Goal: Task Accomplishment & Management: Manage account settings

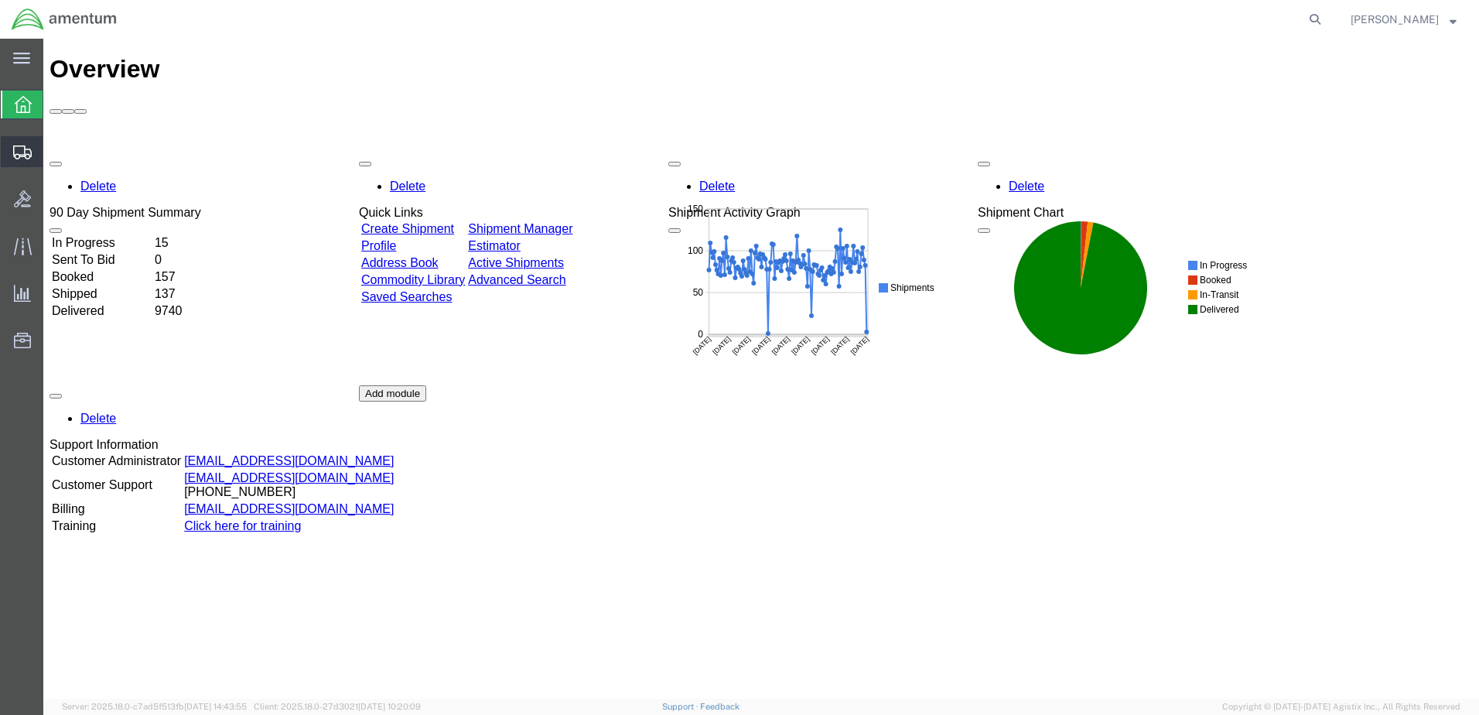
click at [0, 0] on span "Create from Template" at bounding box center [0, 0] width 0 height 0
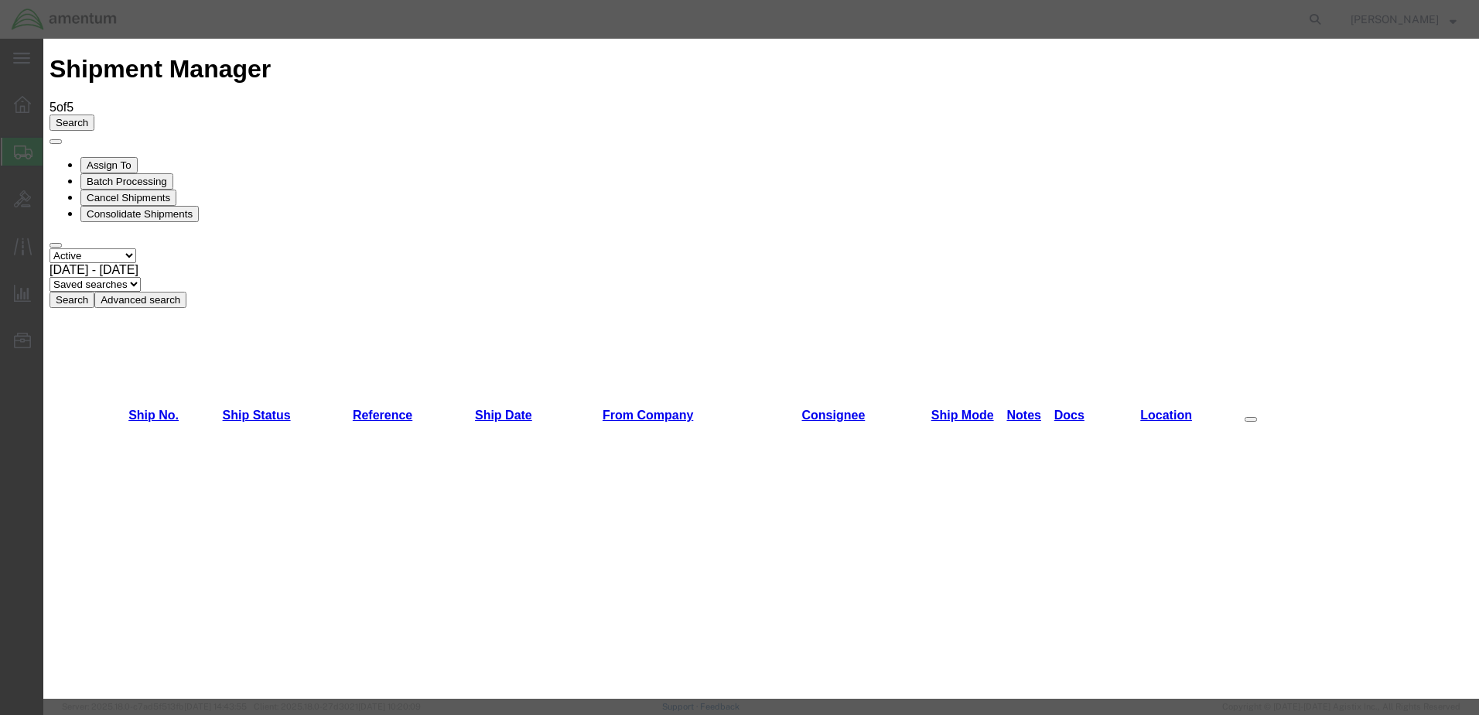
scroll to position [387, 0]
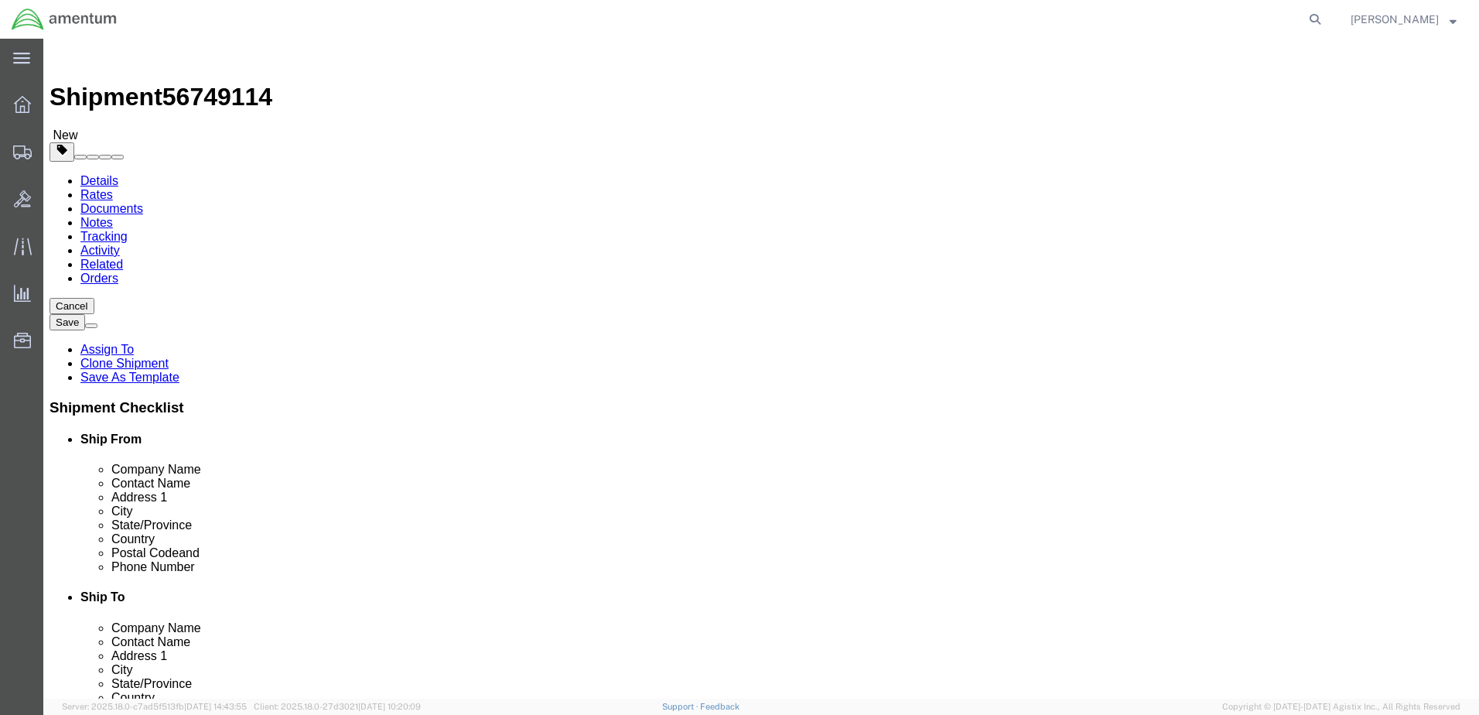
select select "49939"
select select "49941"
type input "mar"
select select "49936"
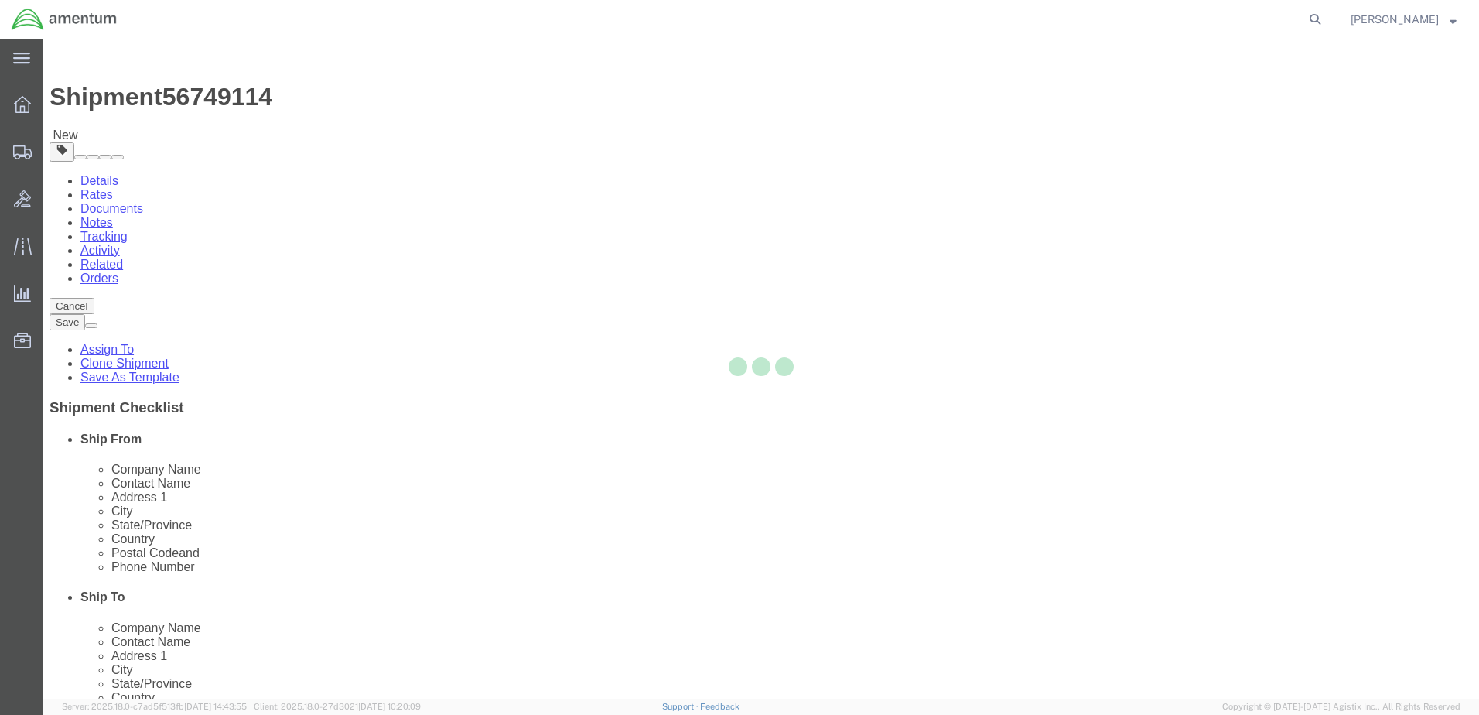
type input "[PERSON_NAME]"
type input "[STREET_ADDRESS]"
type input "[GEOGRAPHIC_DATA]"
type input "Alpine"
type input "79830"
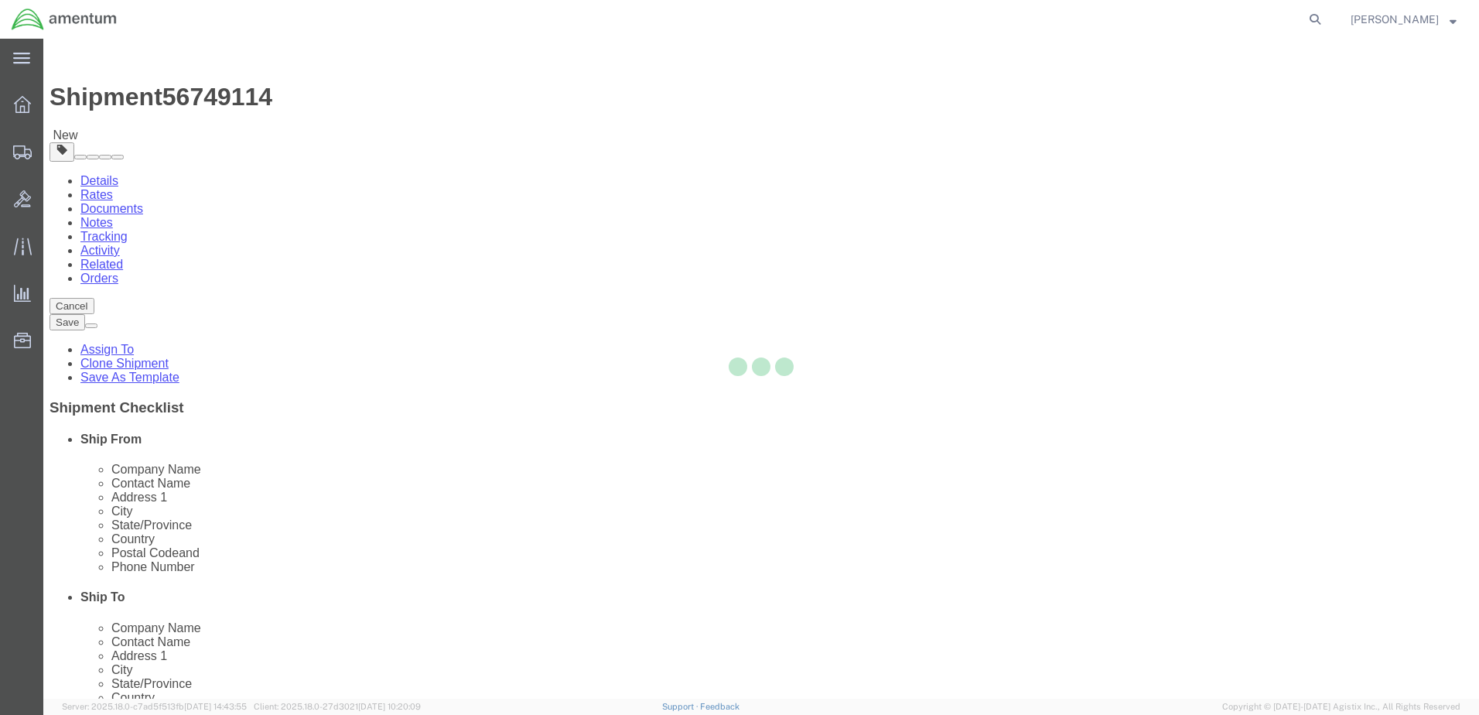
type input "[PHONE_NUMBER]"
type input "[PERSON_NAME][EMAIL_ADDRESS][PERSON_NAME][DOMAIN_NAME]"
select select "[GEOGRAPHIC_DATA]"
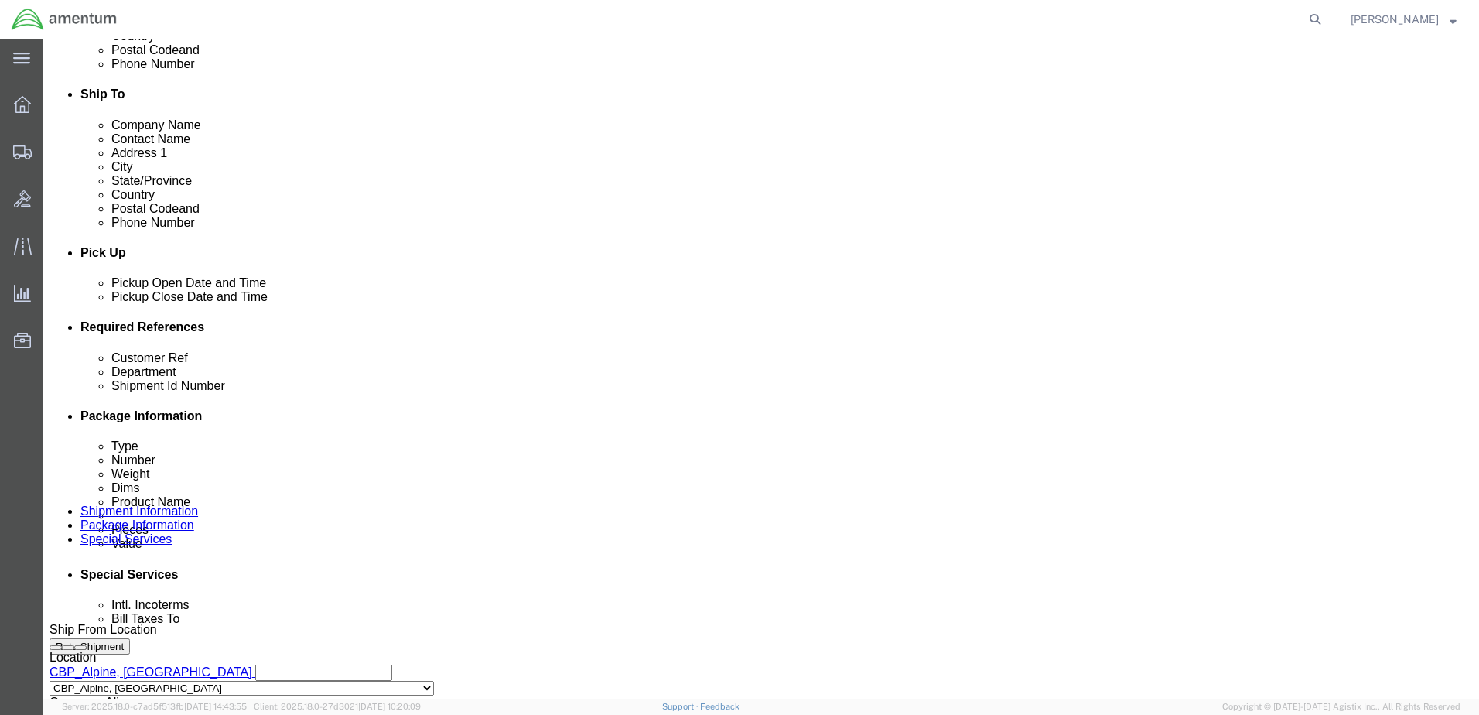
scroll to position [541, 0]
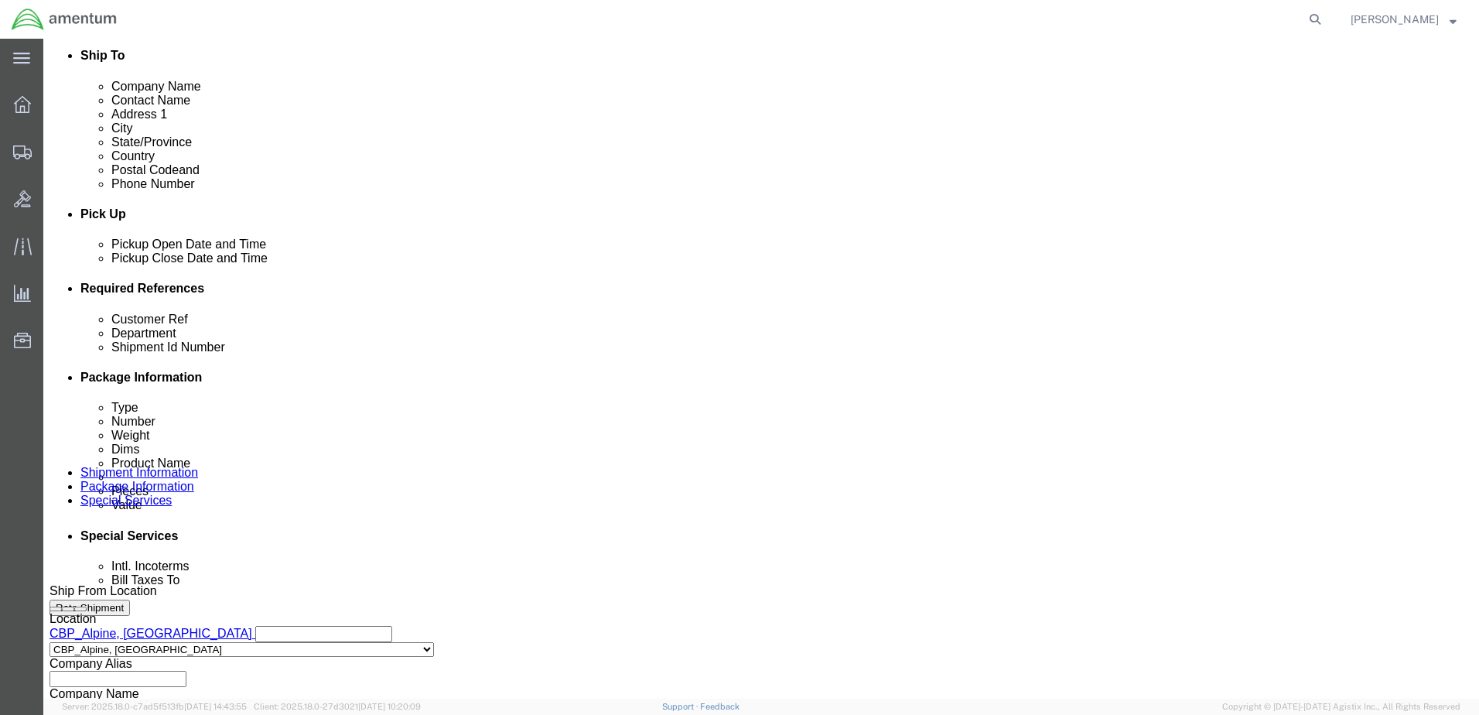
drag, startPoint x: 255, startPoint y: 411, endPoint x: 189, endPoint y: 414, distance: 65.8
click div "Customer Ref 285162"
paste input "32934"
type input "329342"
drag, startPoint x: 236, startPoint y: 442, endPoint x: 178, endPoint y: 444, distance: 58.1
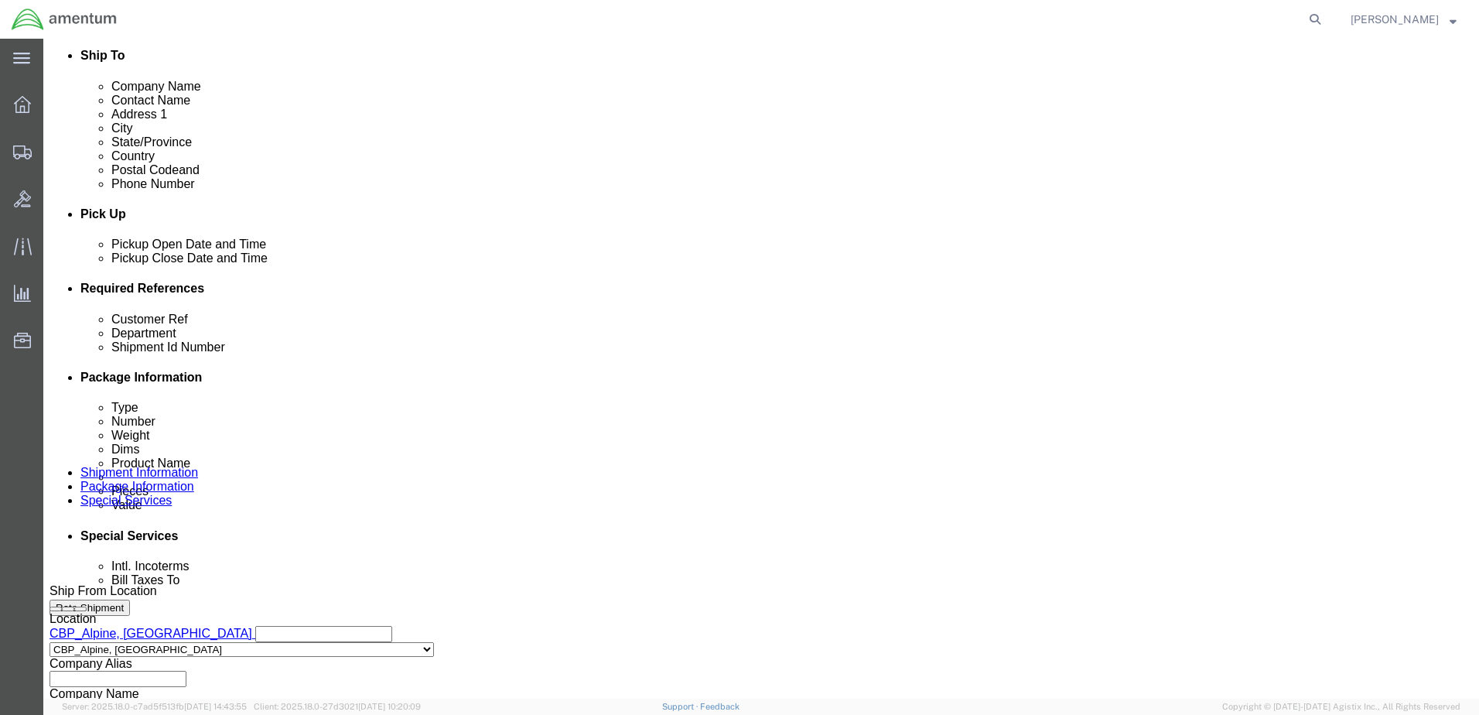
click div "Shipment Id Number 285162"
paste input "32934"
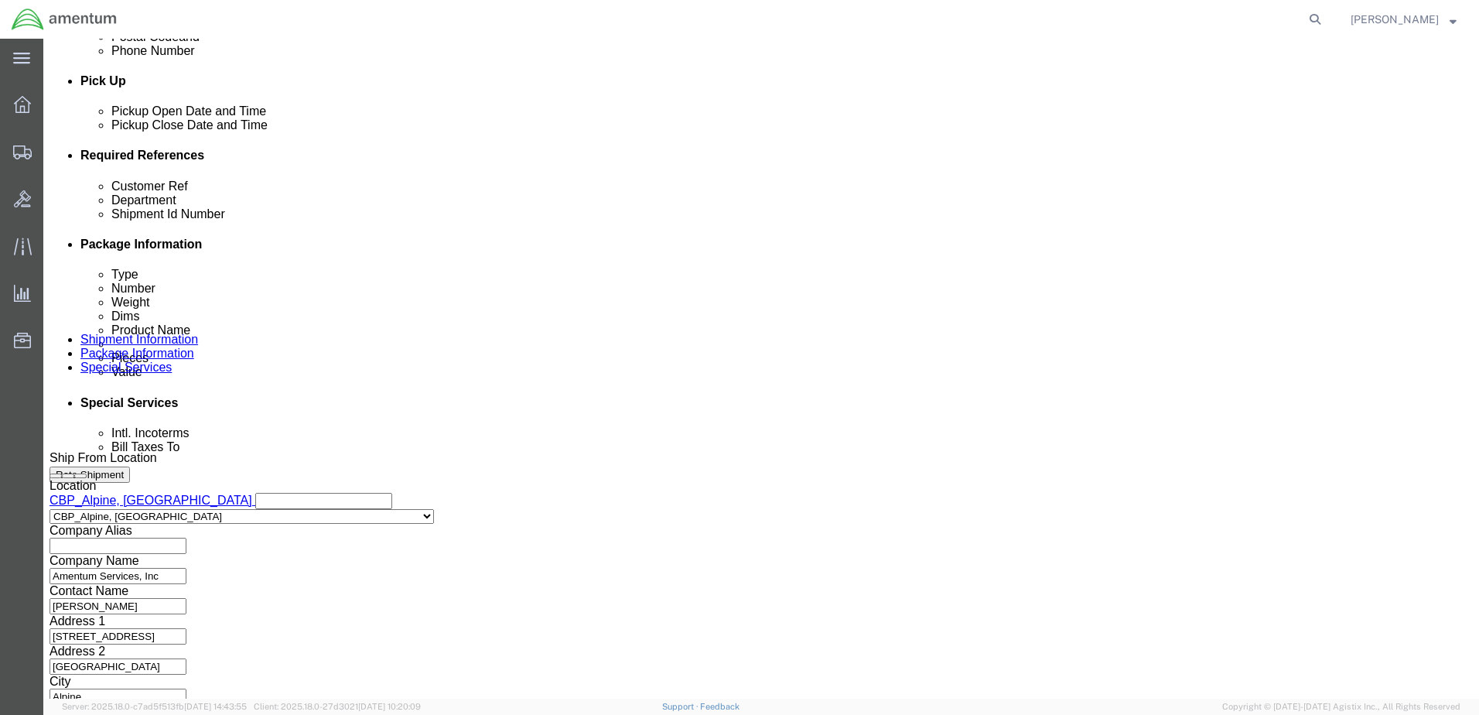
scroll to position [698, 0]
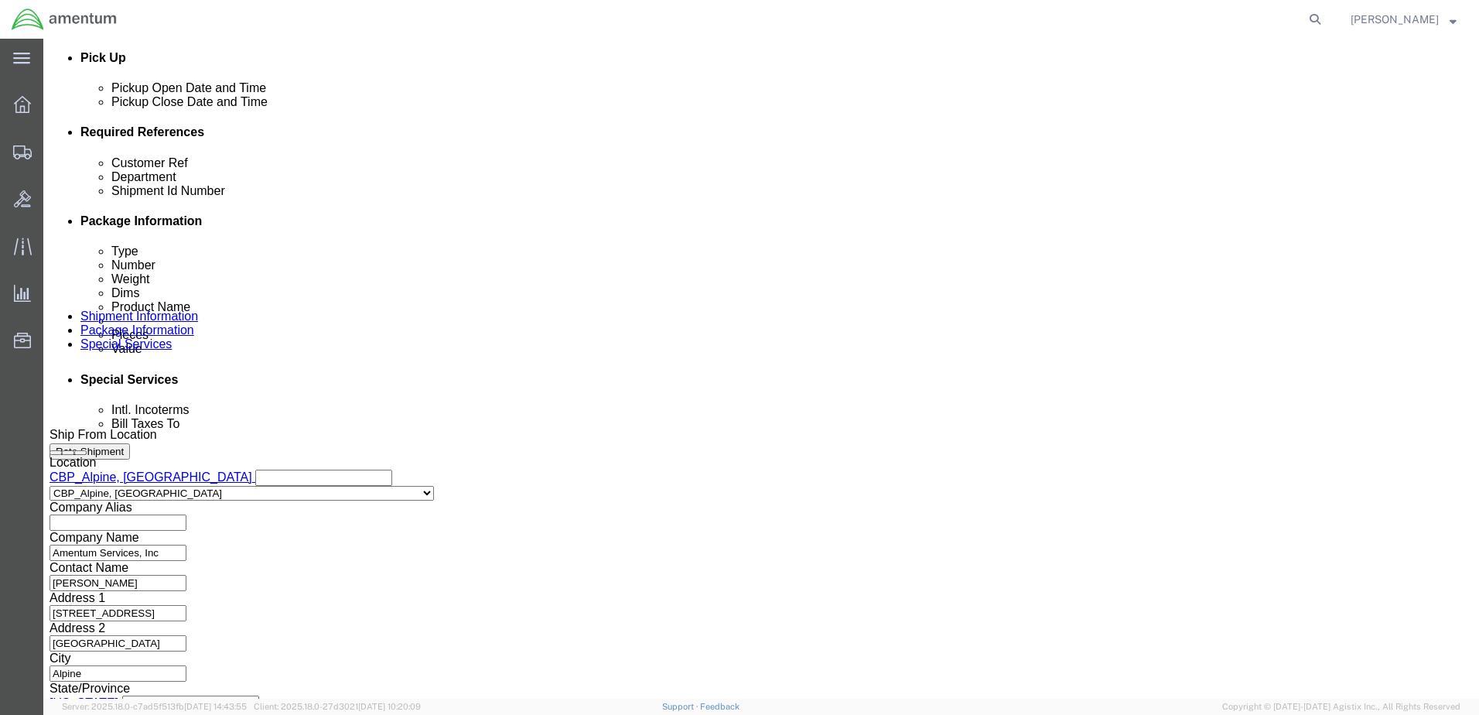
type input "329342"
click button "Continue"
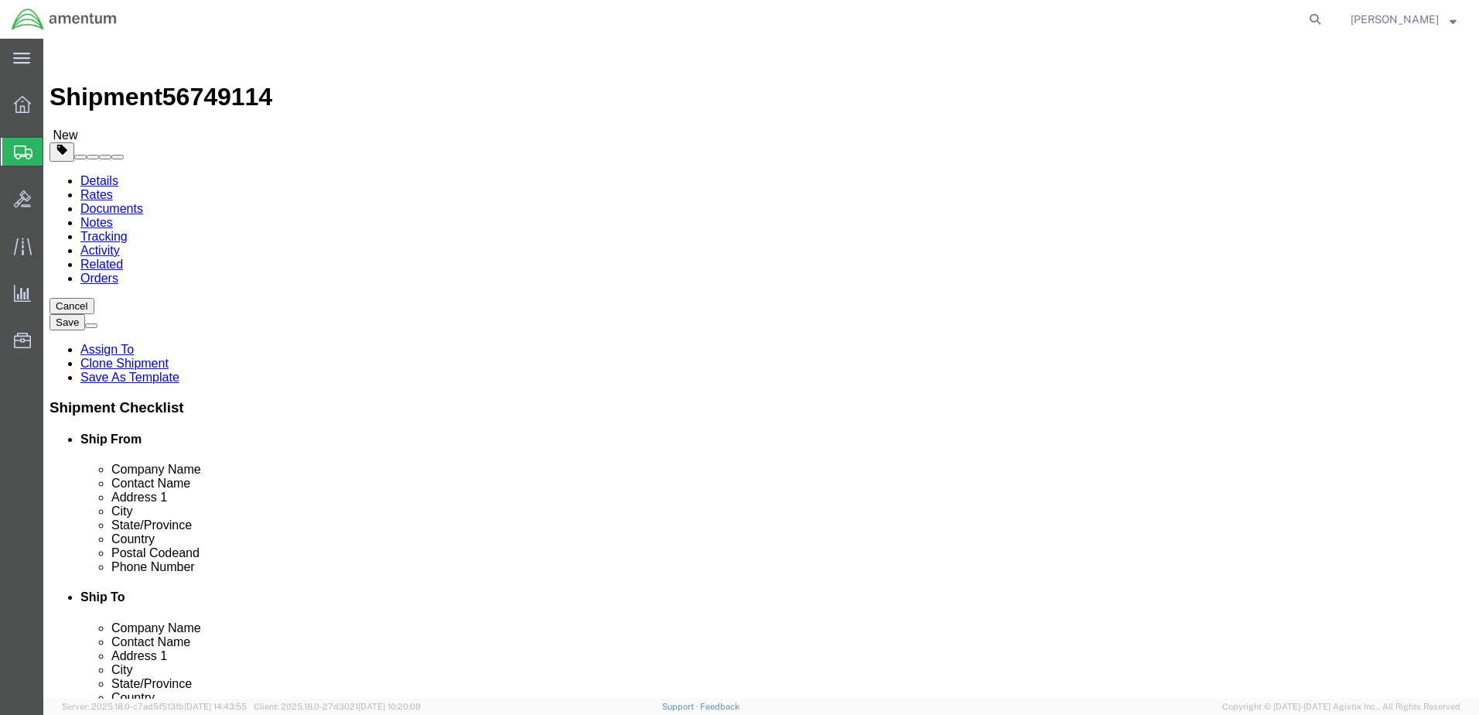
click select "Select Bale(s) Basket(s) Bolt(s) Bottle(s) Buckets Bulk Bundle(s) Can(s) Cardbo…"
select select "YRPK"
click select "Select Bale(s) Basket(s) Bolt(s) Bottle(s) Buckets Bulk Bundle(s) Can(s) Cardbo…"
click input "13.00"
drag, startPoint x: 316, startPoint y: 330, endPoint x: 288, endPoint y: 329, distance: 27.1
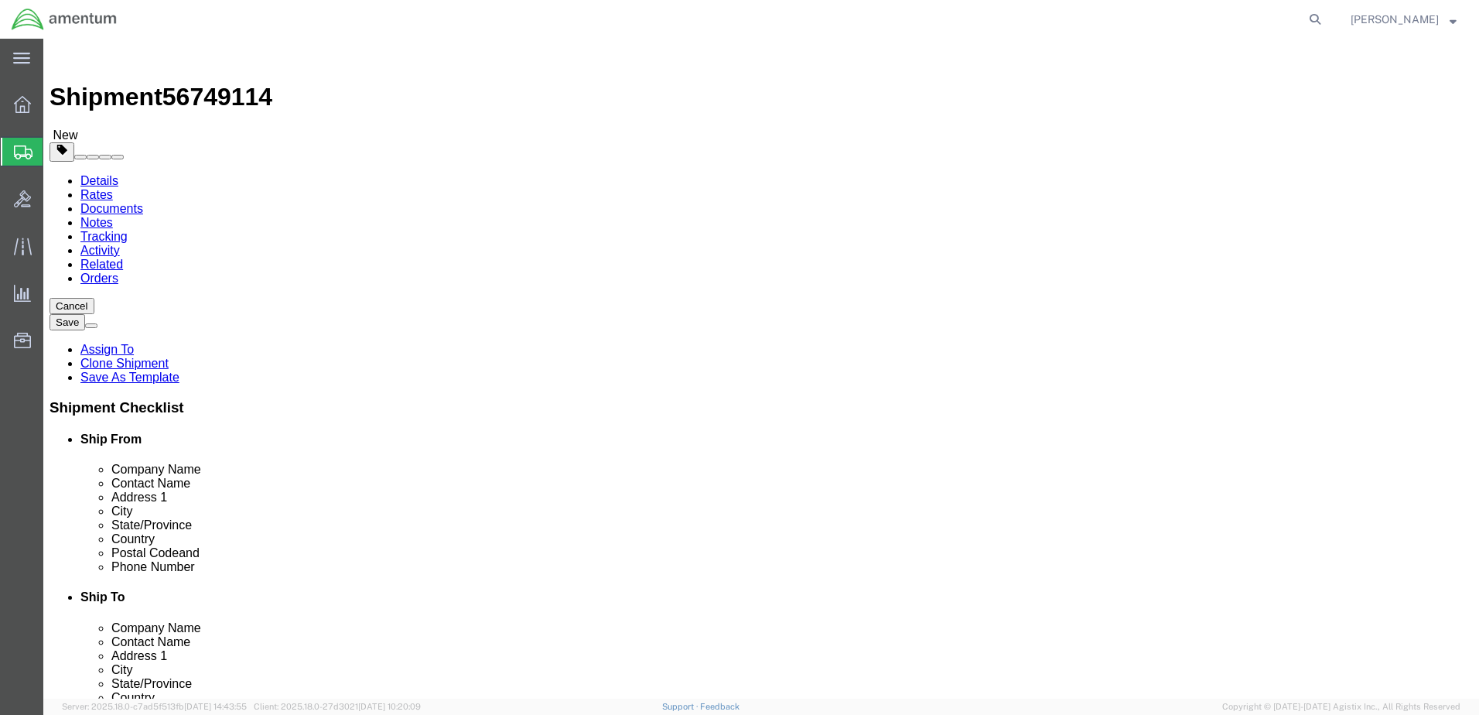
click input "11.50"
type input "10"
drag, startPoint x: 345, startPoint y: 331, endPoint x: 312, endPoint y: 321, distance: 34.7
click div "Length 13.00 x Width 10 x Height 2.50 Select cm ft in"
type input "1"
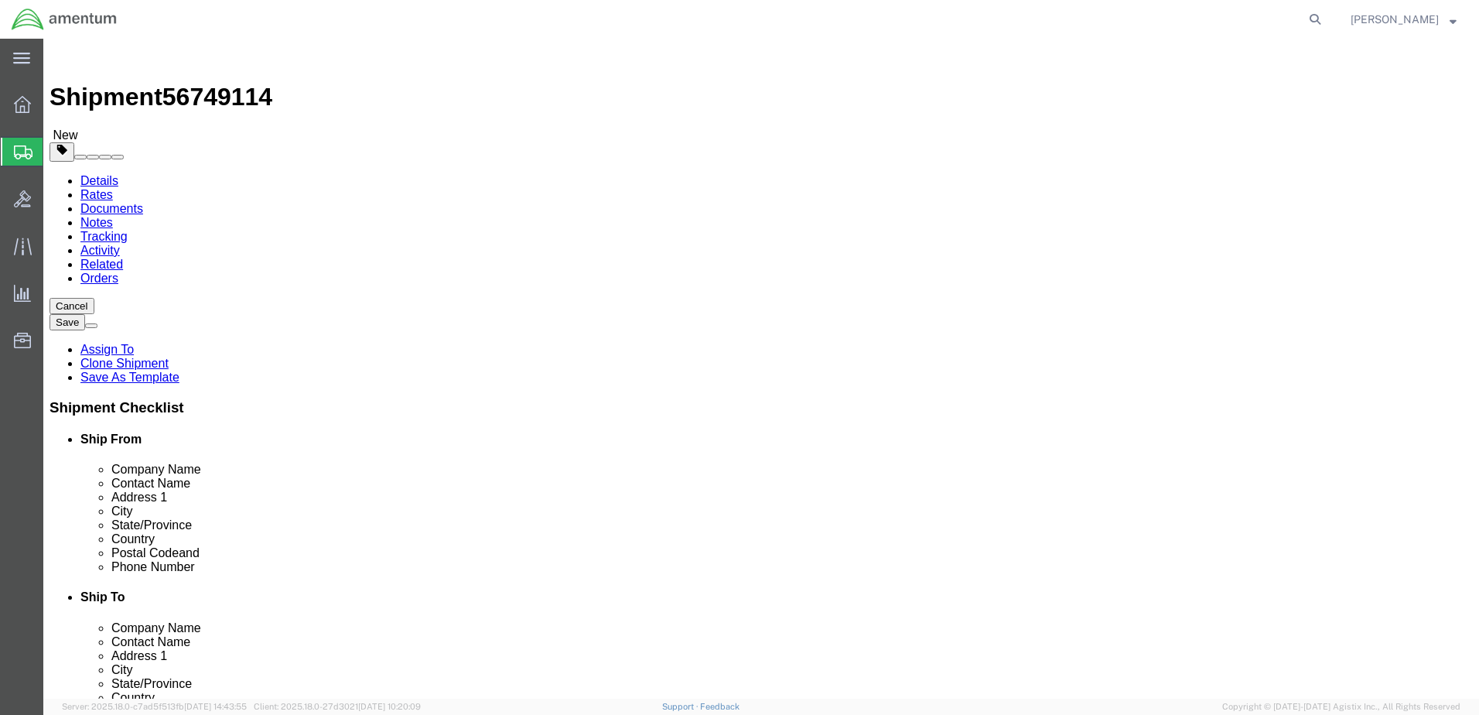
click input "1.00"
click dd "1.00 Each"
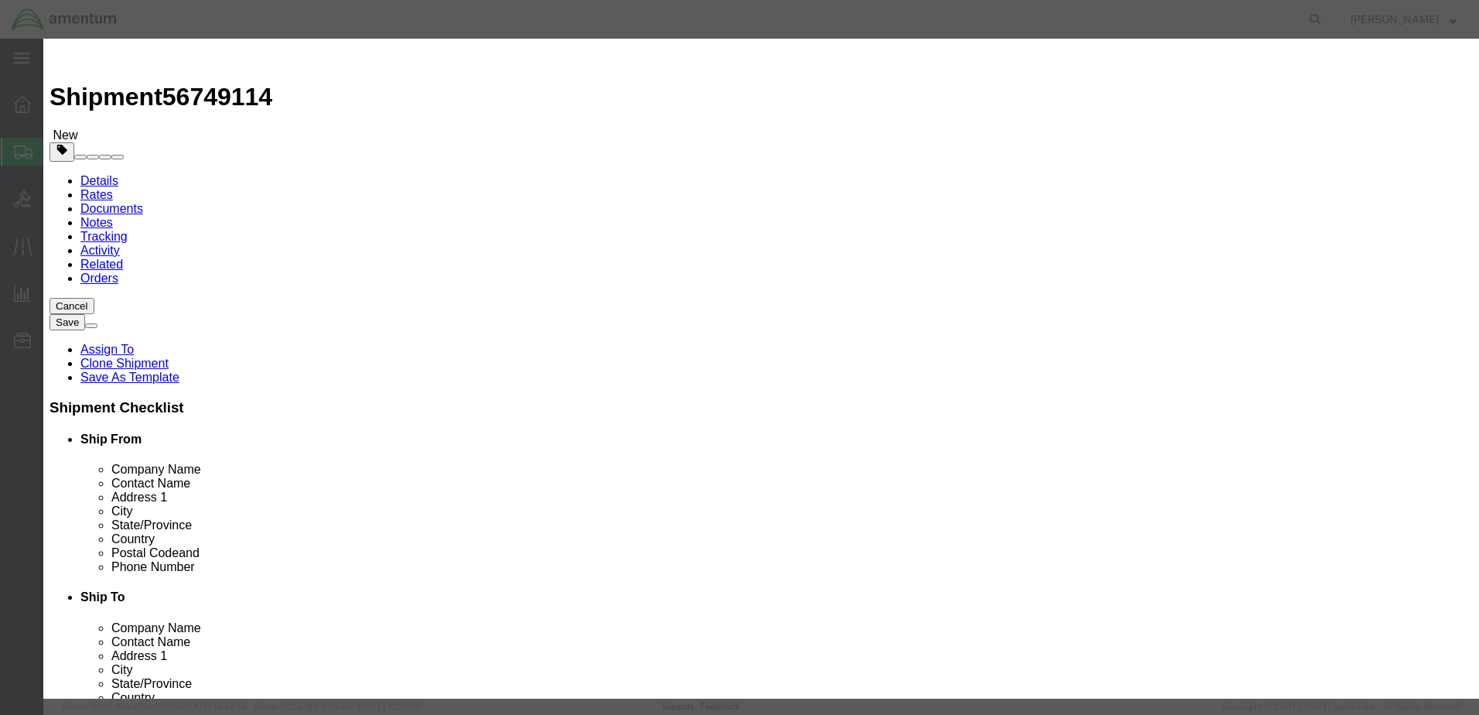
drag, startPoint x: 496, startPoint y: 179, endPoint x: 435, endPoint y: 169, distance: 61.2
click div "Total Value 200.00 Select ADP AED AFN ALL AMD AOA ARS ATS AUD AWG AZN BAM BBD B…"
type input "100"
drag, startPoint x: 933, startPoint y: 134, endPoint x: 855, endPoint y: 116, distance: 80.9
click div "PN: 9550179130, SWITHC FUEL LOW PRESSS/N: 13847"
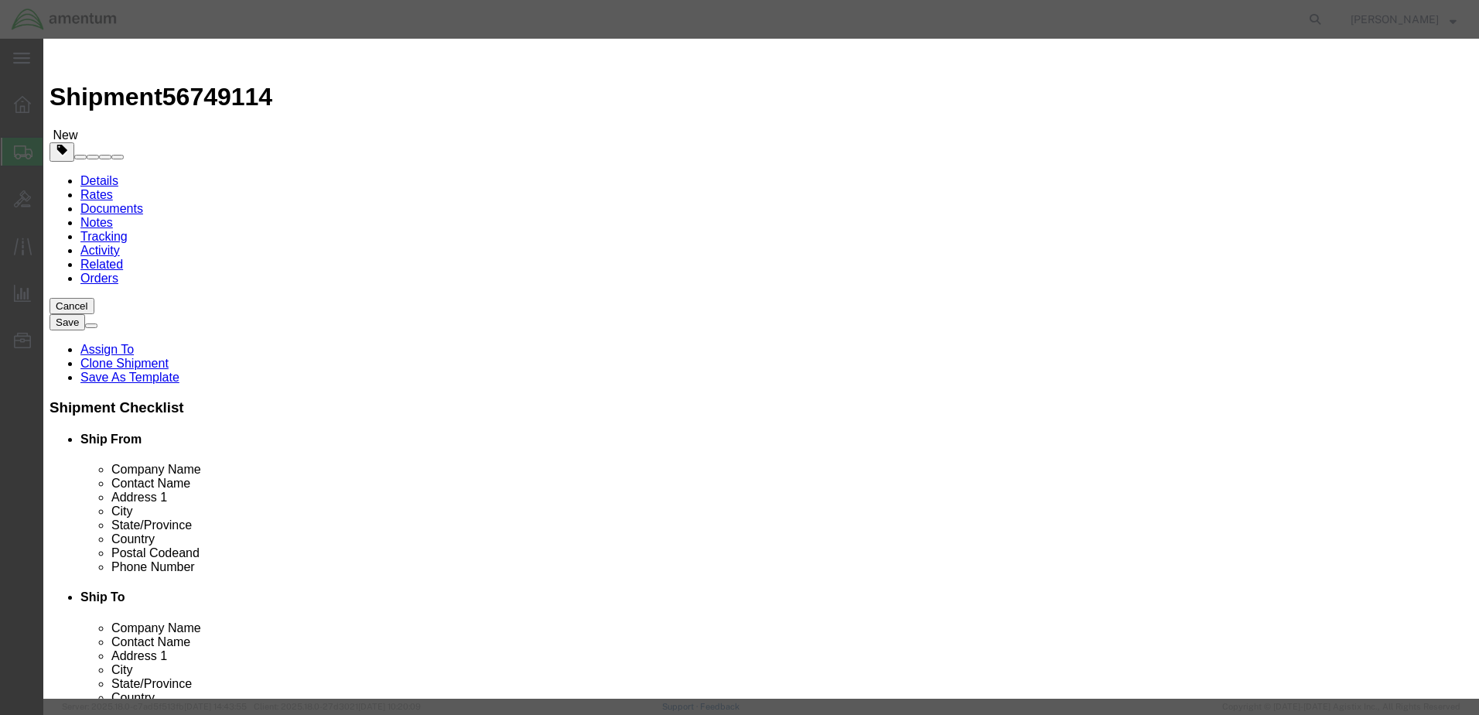
type textarea "7"
type textarea "a"
click textarea "PN: 9550179130, SWITHC FUEL LOW PRESSS/N: 13847"
type textarea "AOG! PN: BADRR32X45X7, SEAL"
click button "Save & Close"
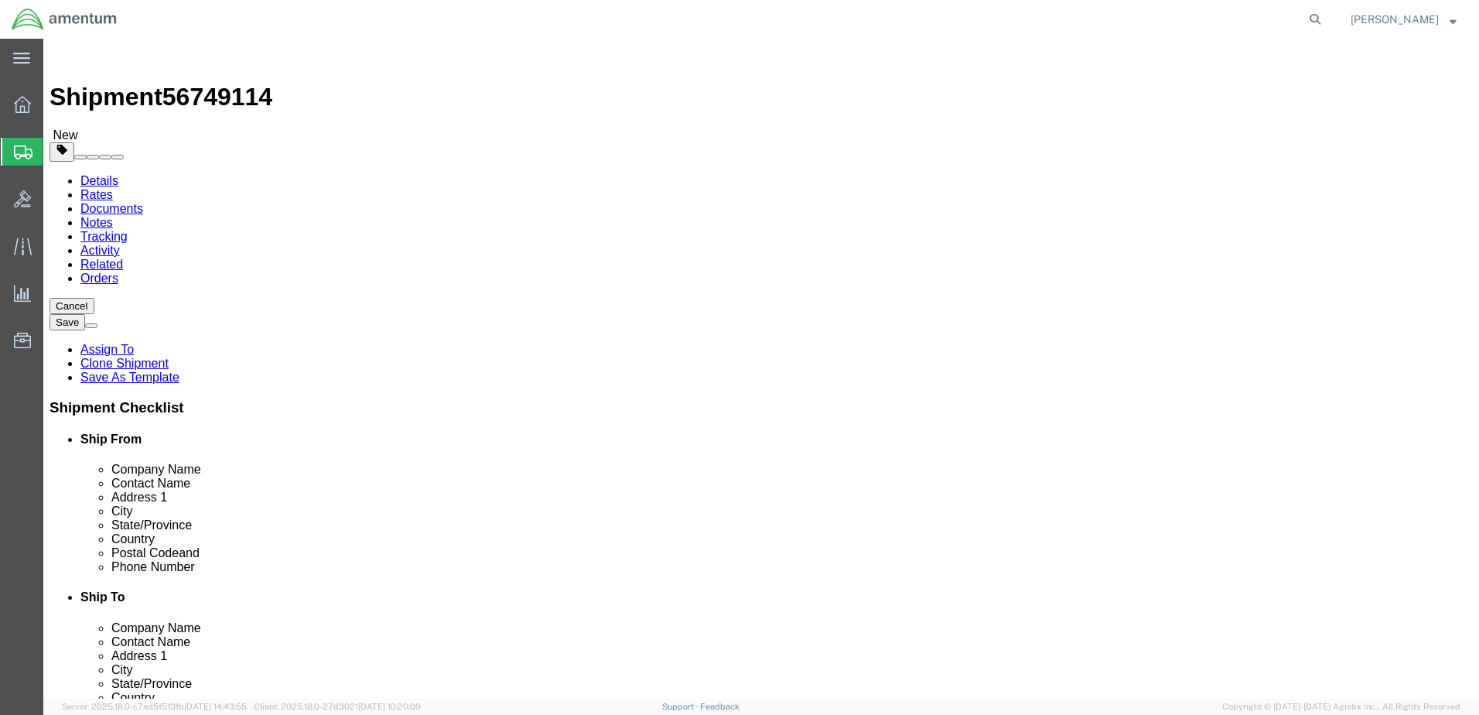
click button "Rate Shipment"
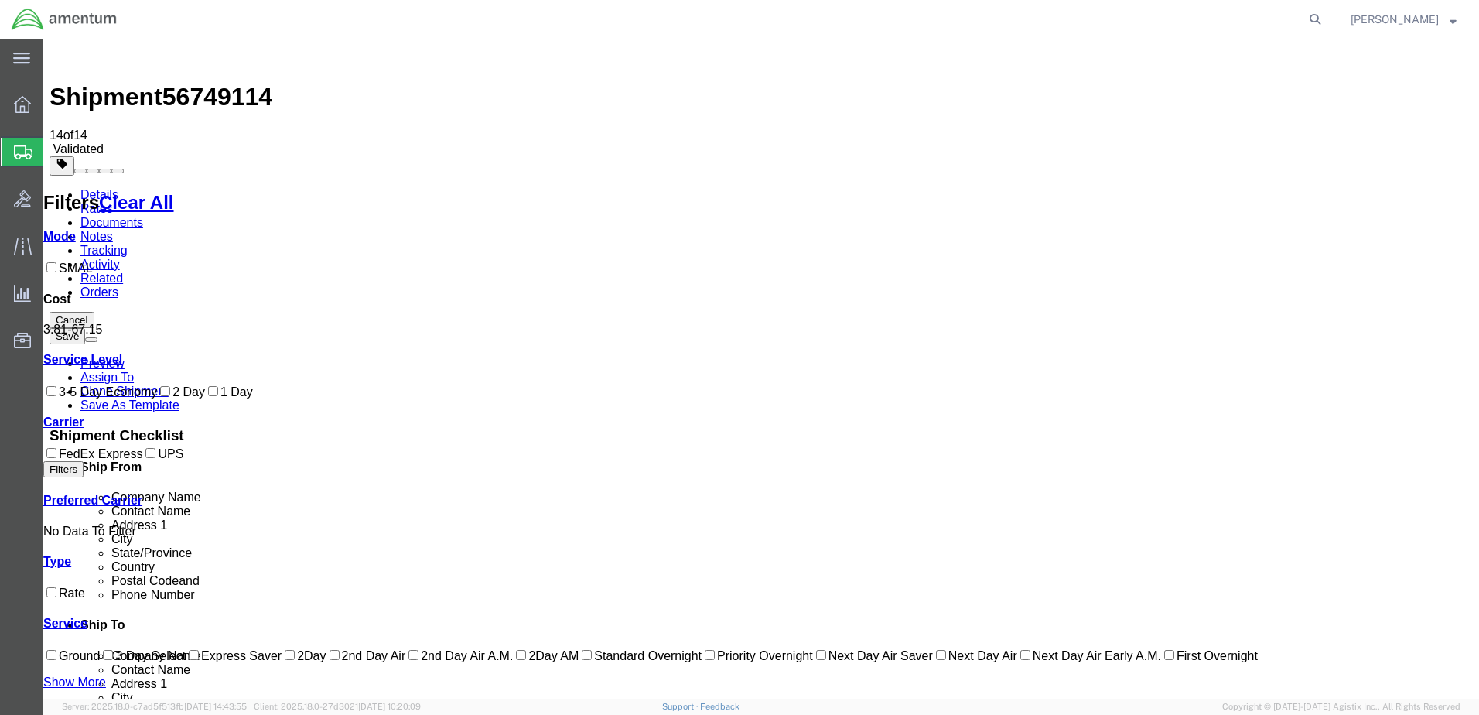
checkbox input "true"
click at [107, 188] on link "Details" at bounding box center [99, 194] width 38 height 13
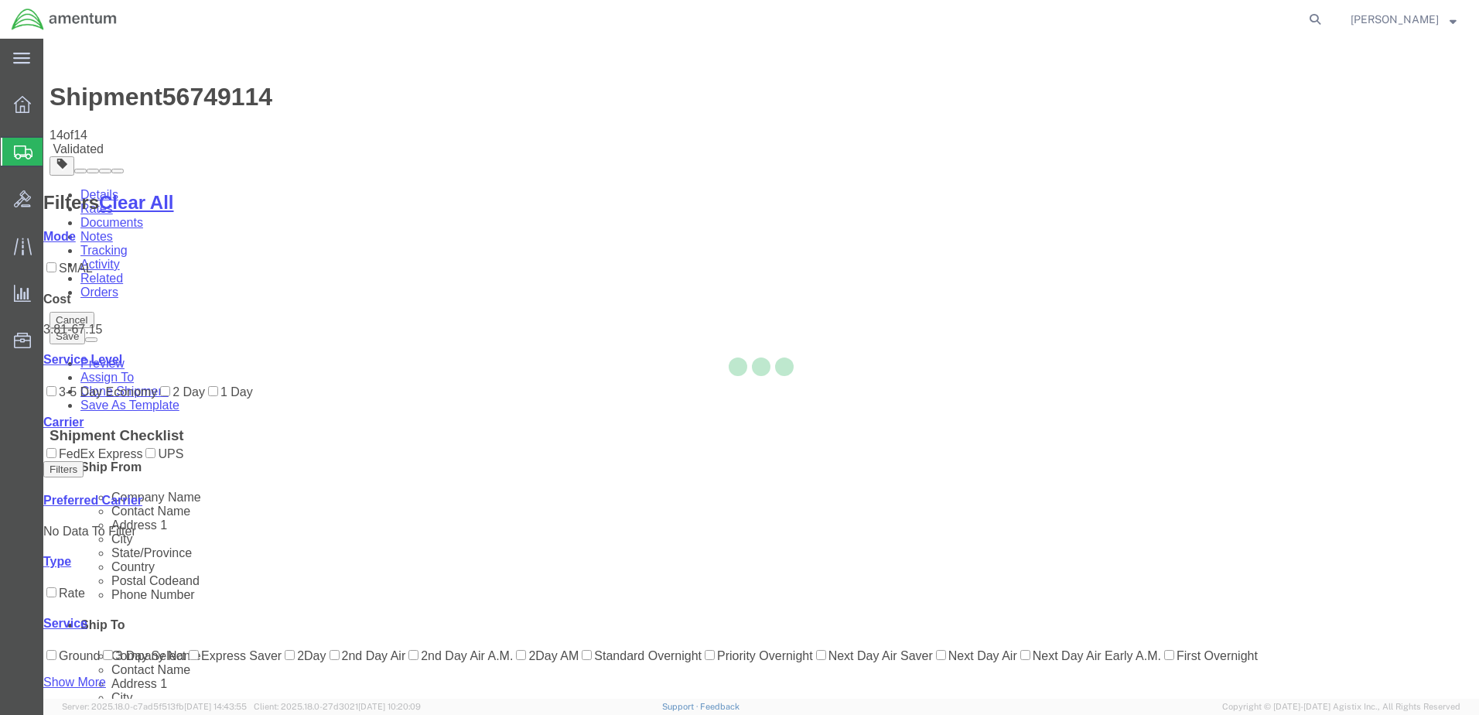
select select "49936"
select select "49941"
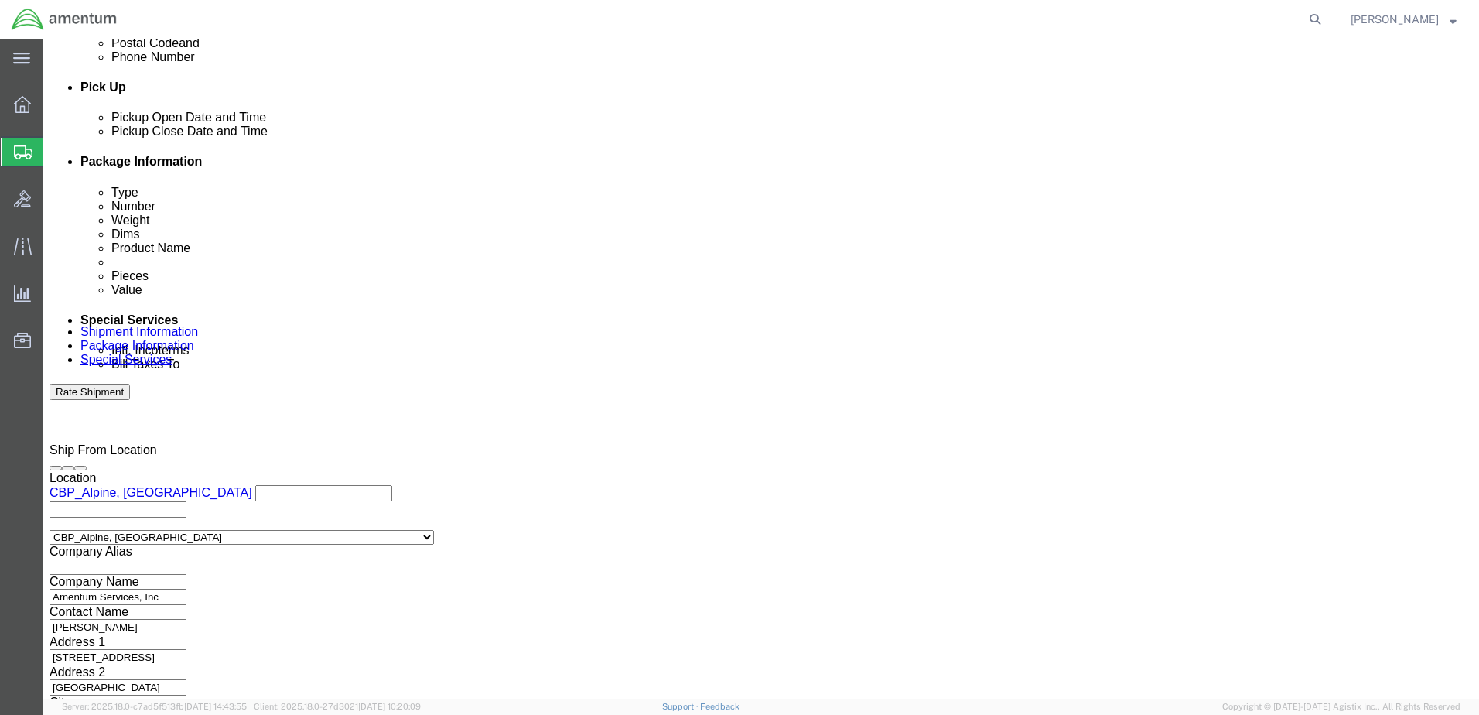
scroll to position [698, 0]
click button "Continue"
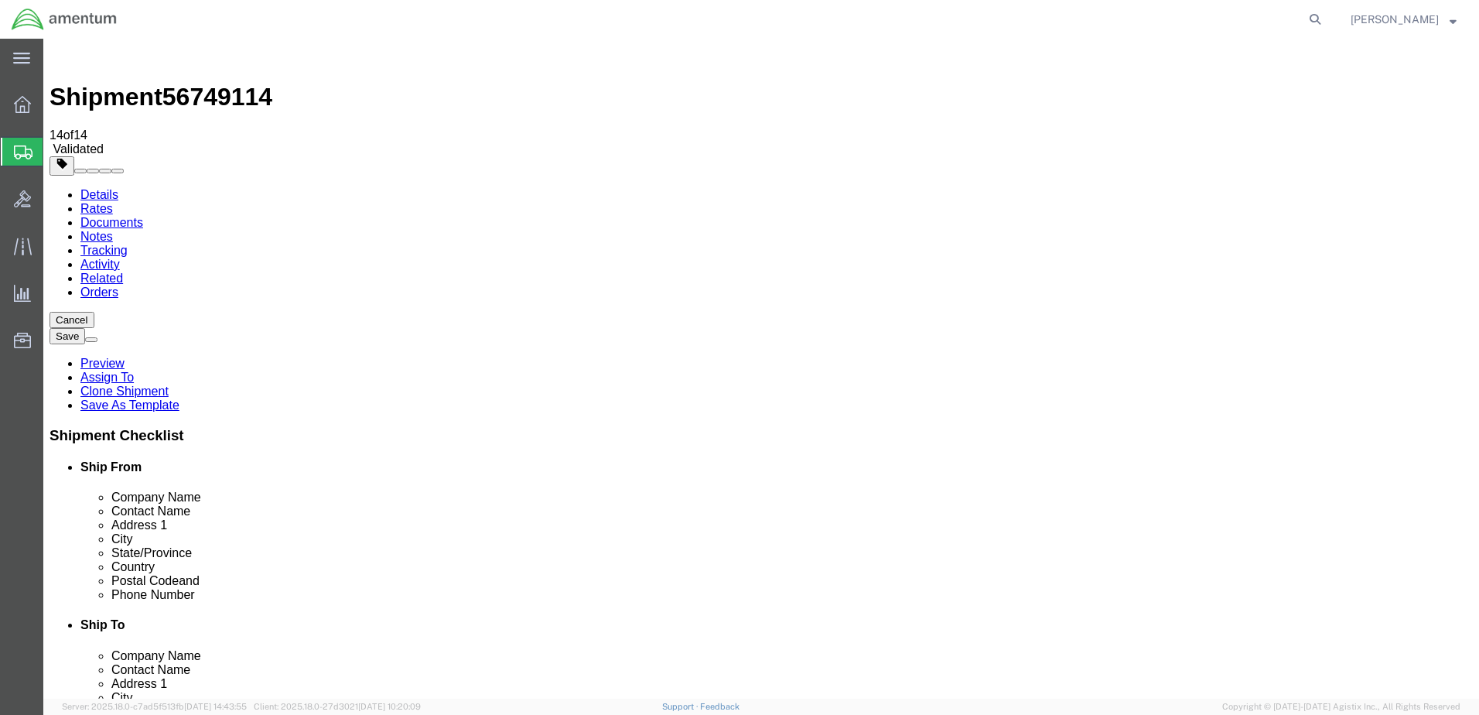
click button "Continue"
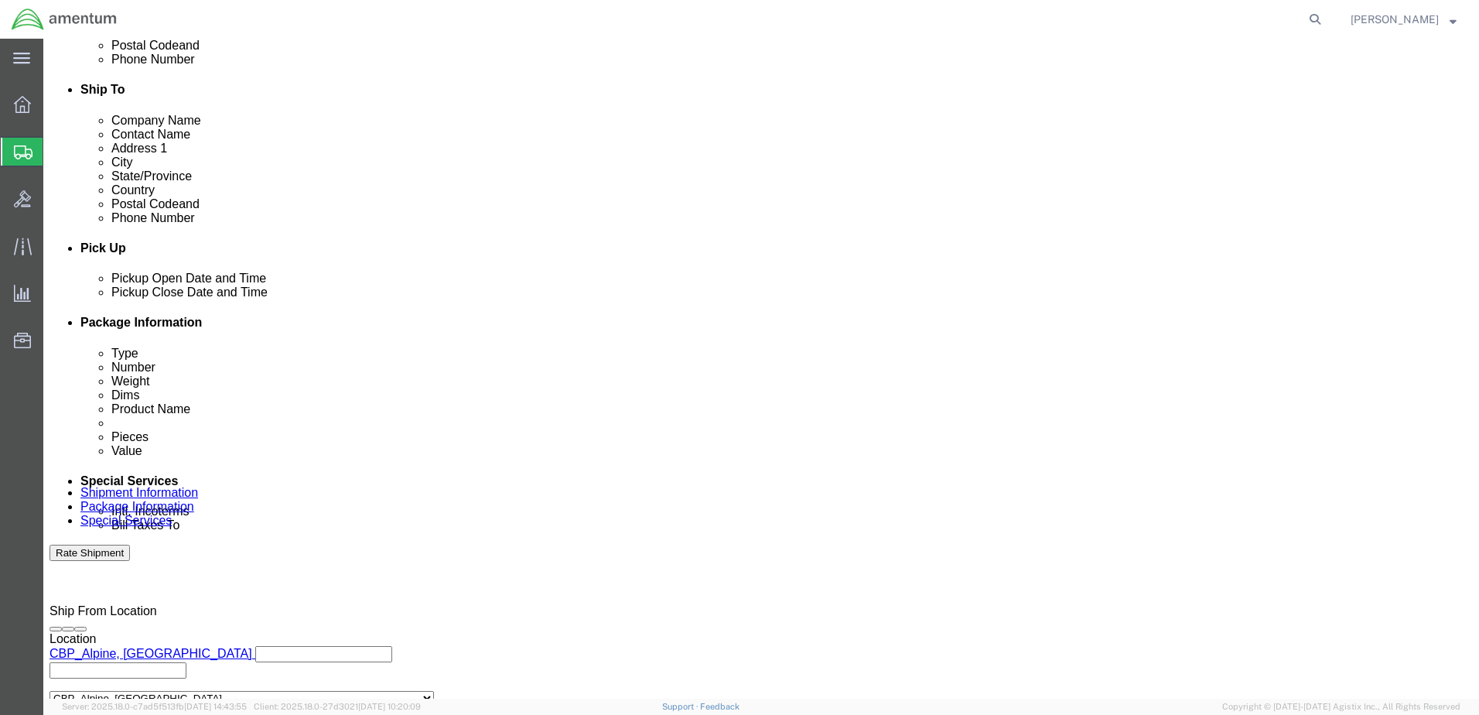
scroll to position [541, 0]
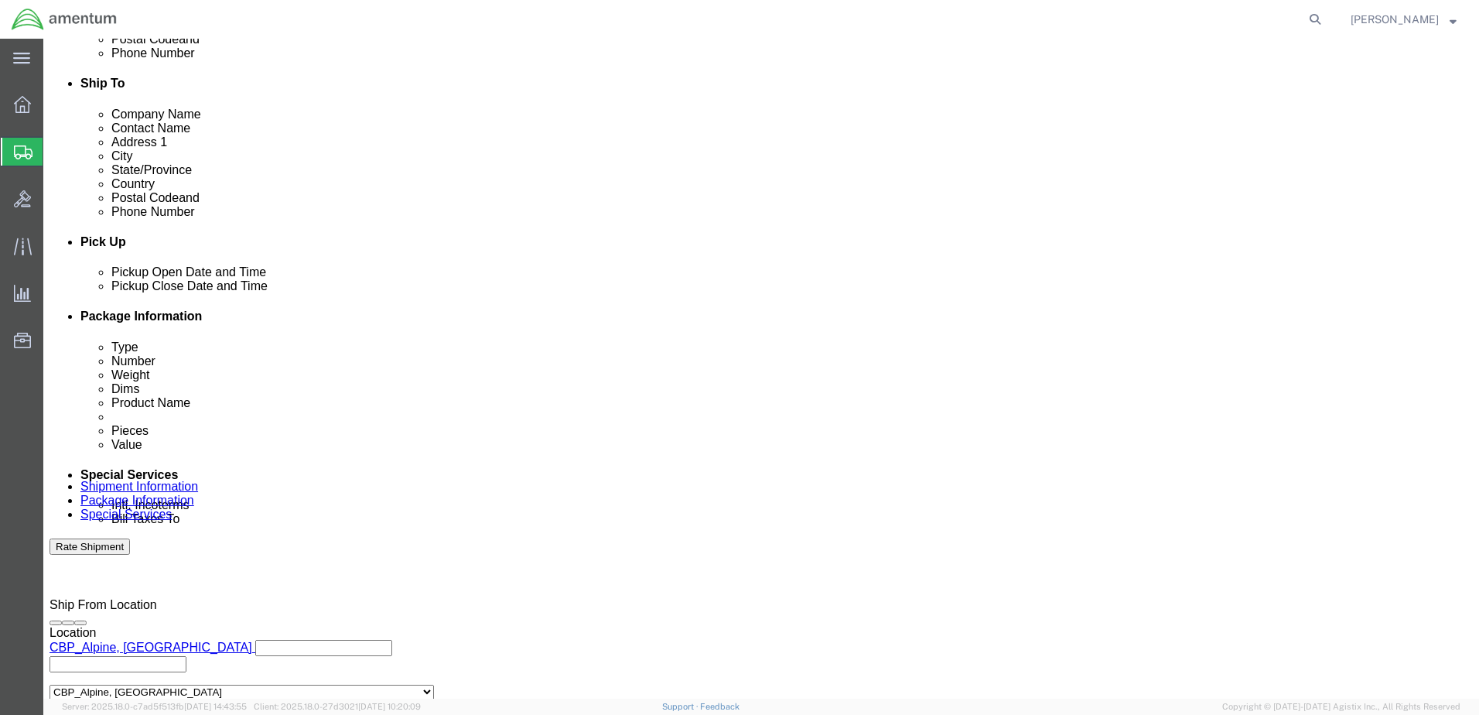
click button "Rate Shipment"
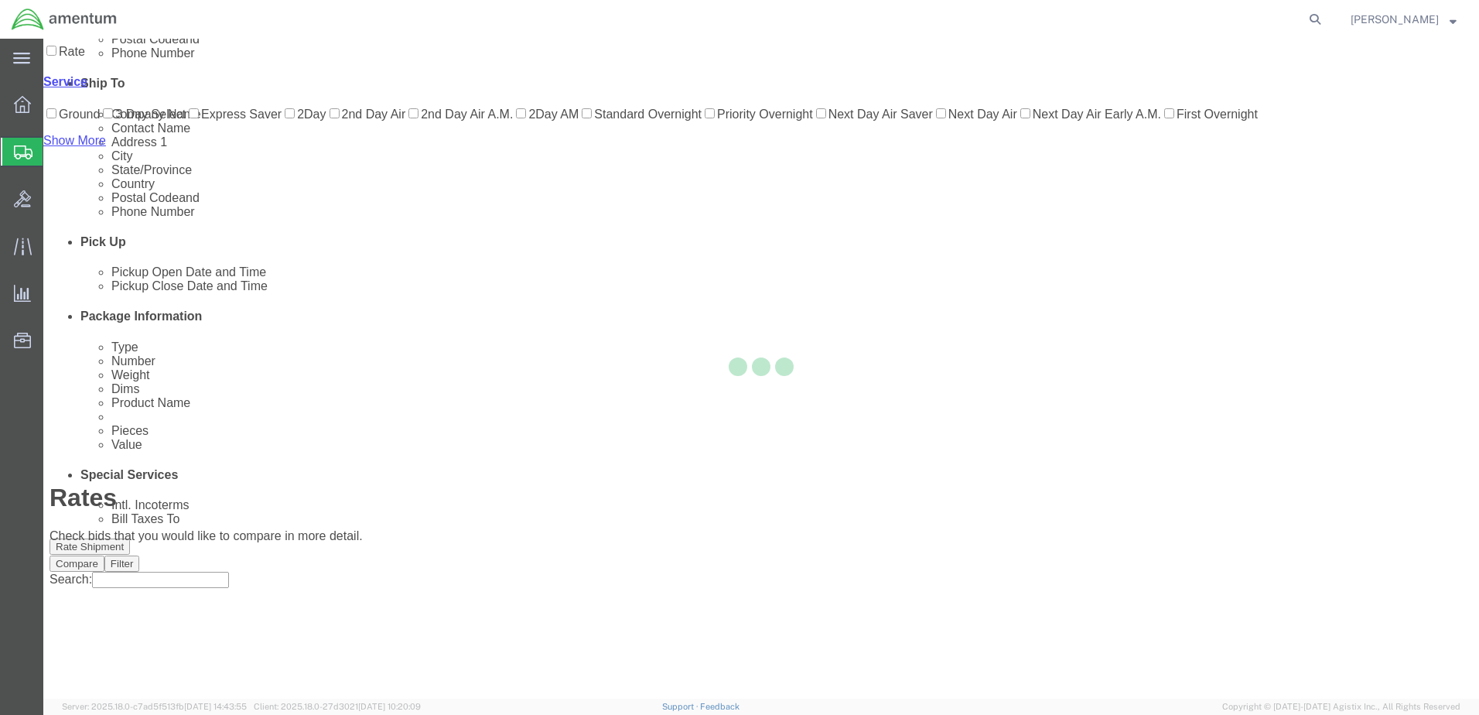
scroll to position [56, 0]
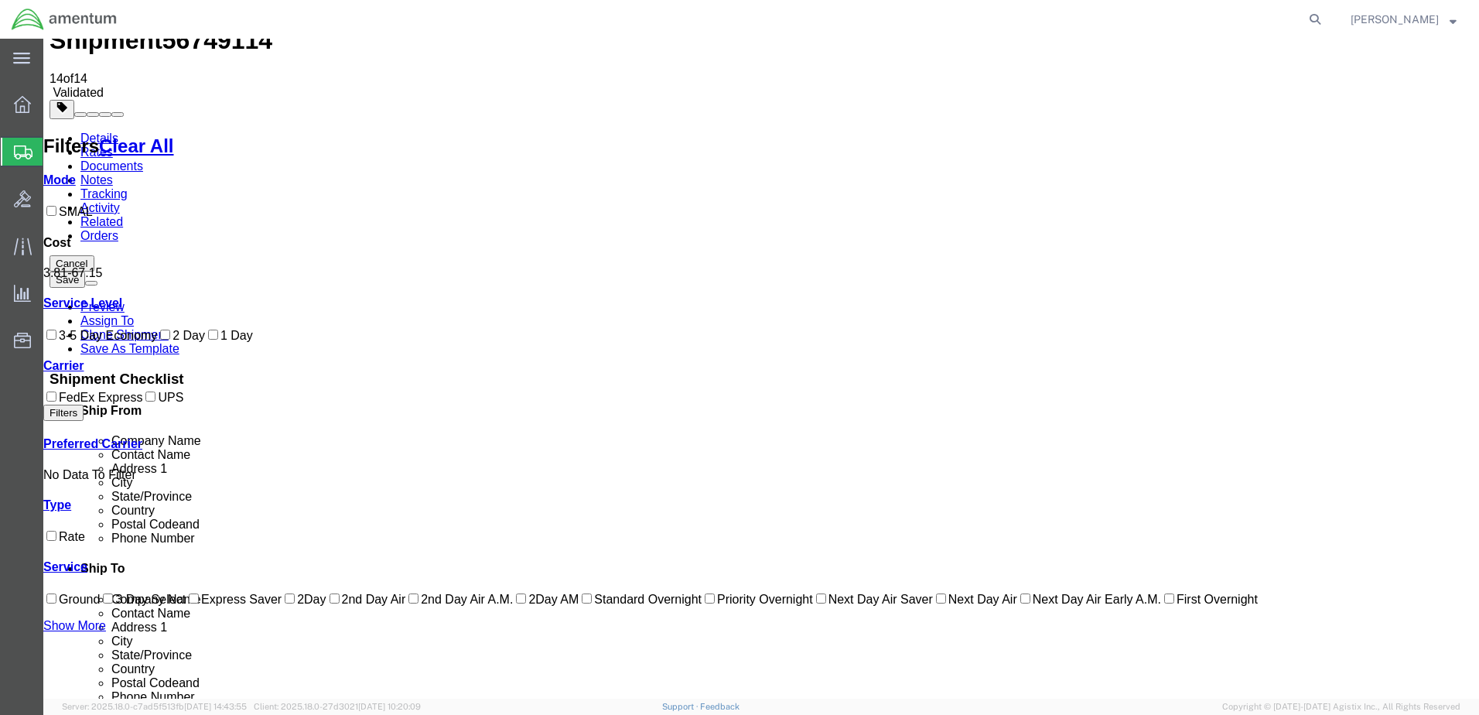
checkbox input "true"
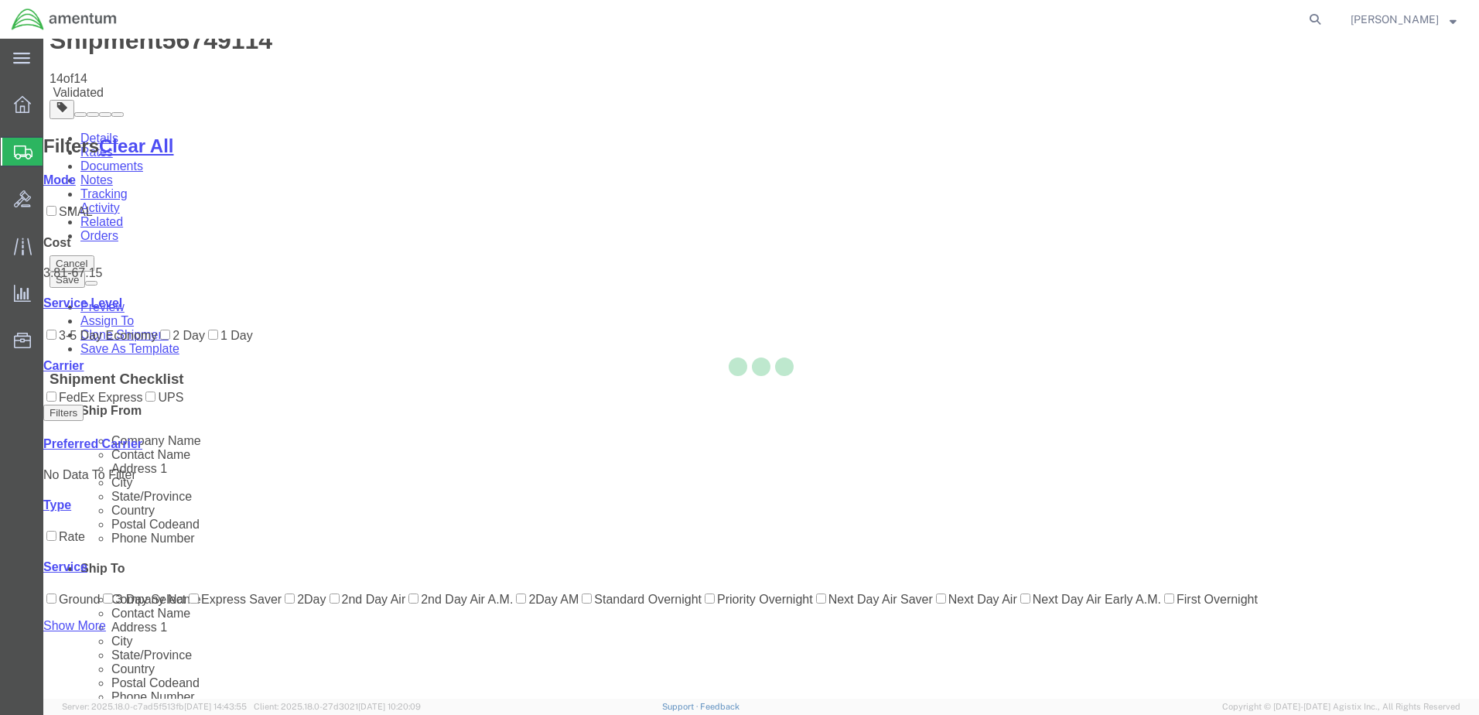
scroll to position [0, 0]
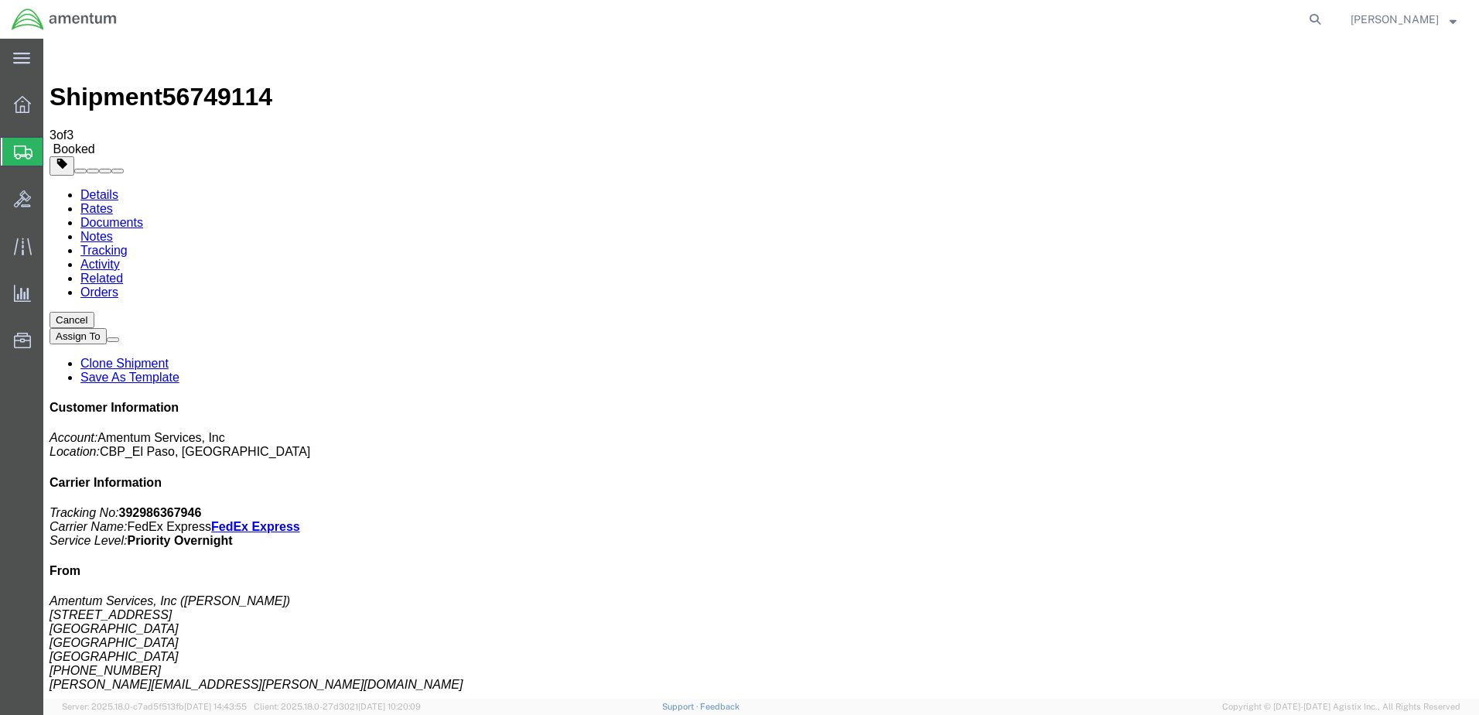
drag, startPoint x: 643, startPoint y: 278, endPoint x: 660, endPoint y: 305, distance: 31.6
click at [100, 188] on link "Details" at bounding box center [99, 194] width 38 height 13
click link "Schedule pickup request"
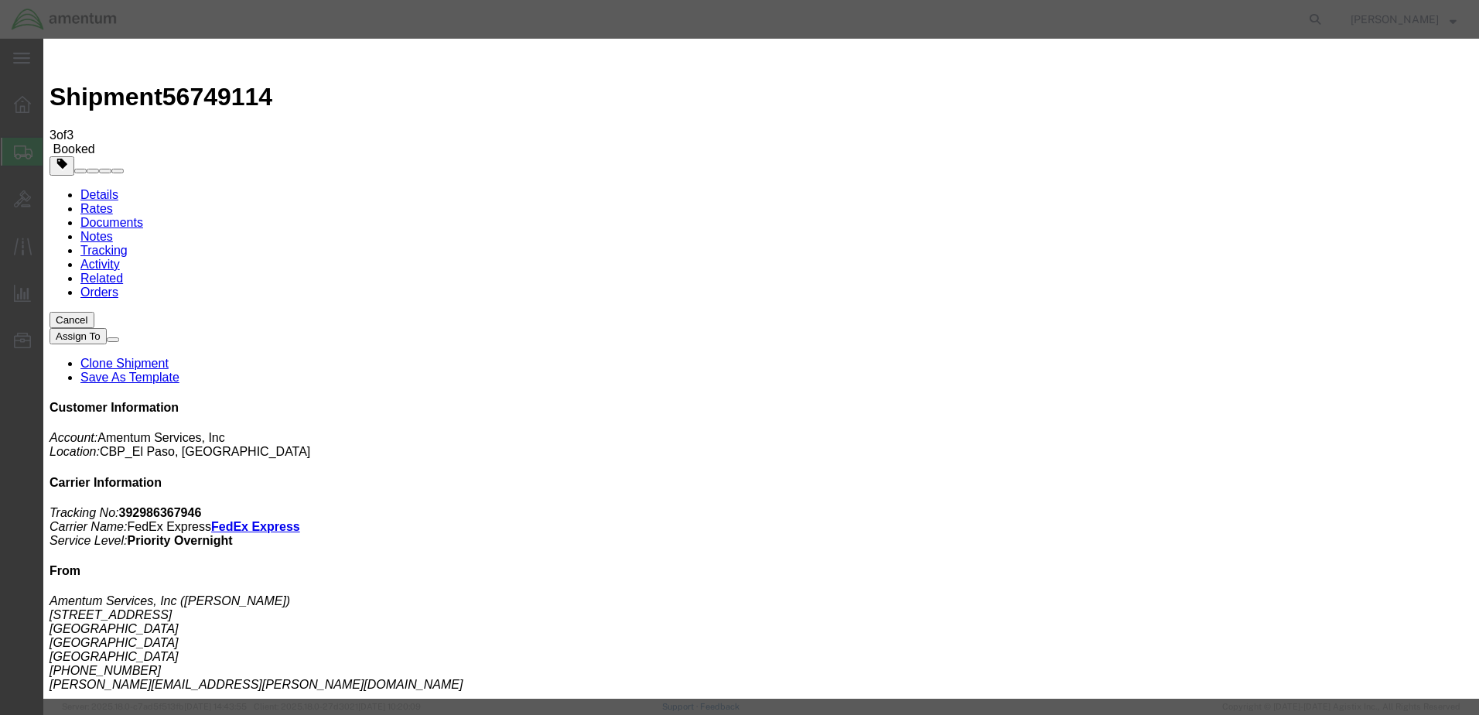
click icon "button"
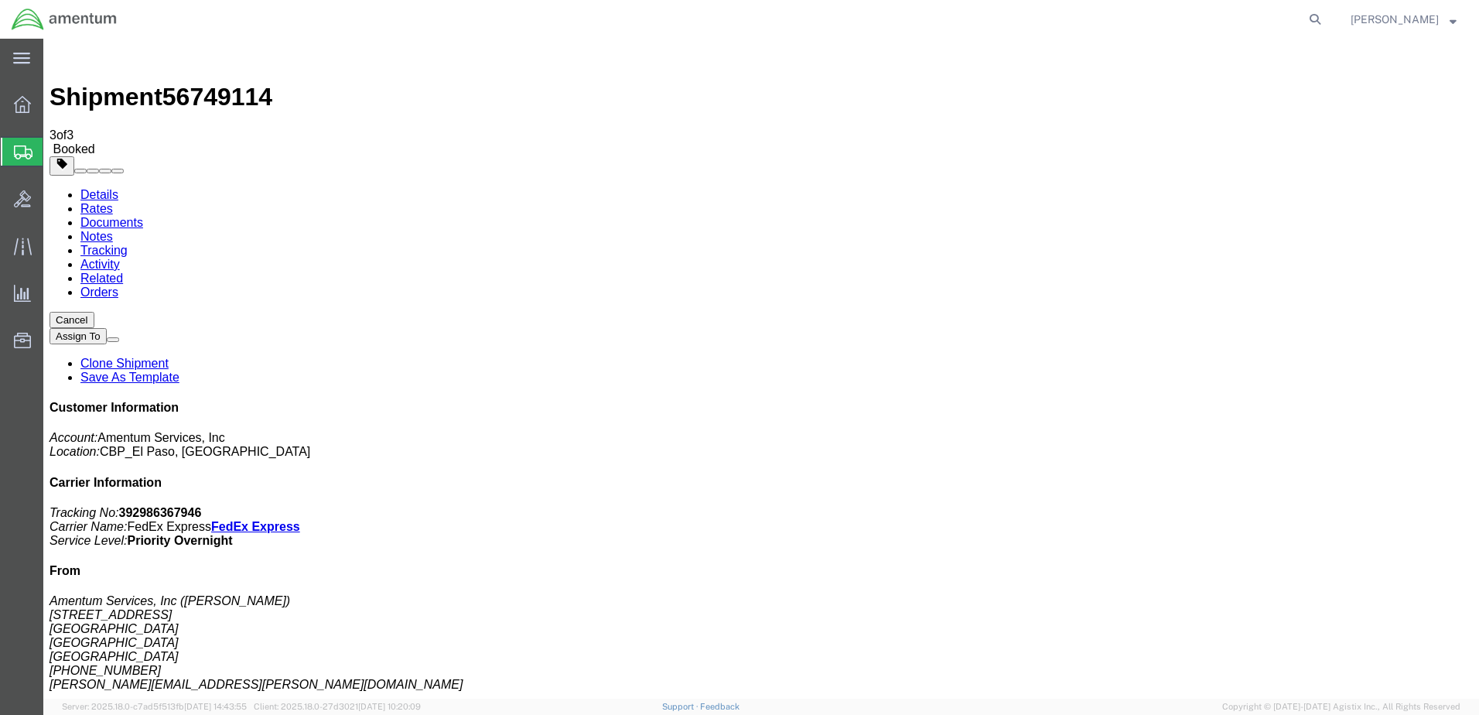
click span "button"
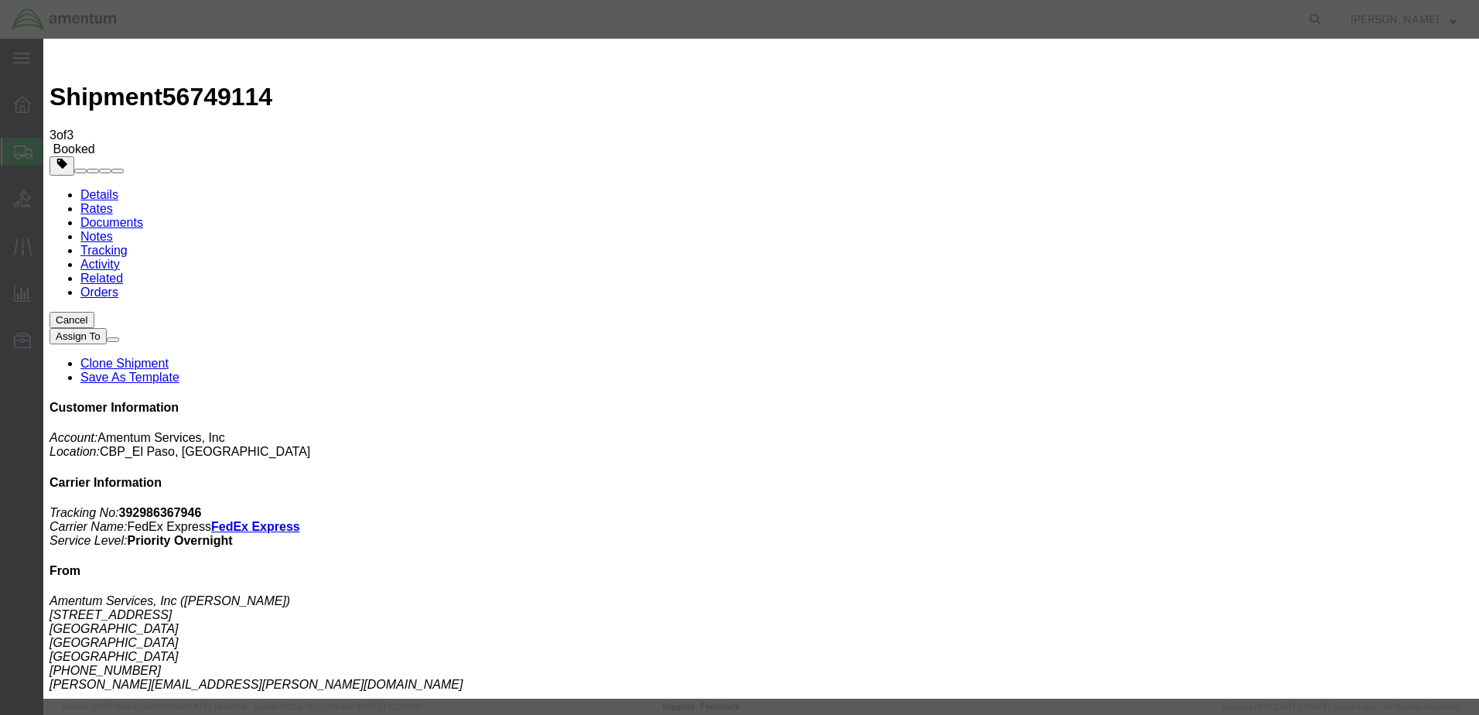
click div "[DATE] 2:17 PM"
click div "[DATE] 4:30 PM"
click div "[DATE] 2:17 PM"
click input "2:17 PM"
type input "2:30 PM"
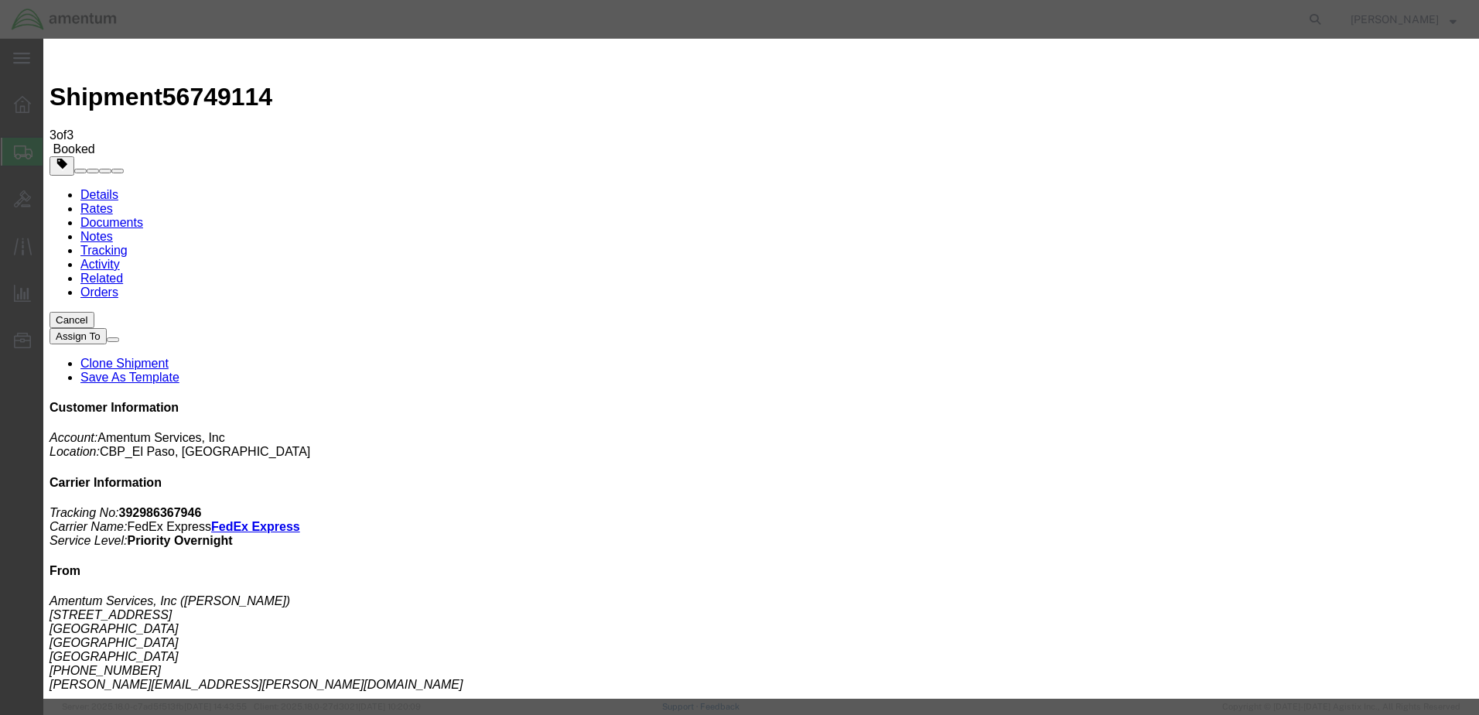
click button "Apply"
click button "Save"
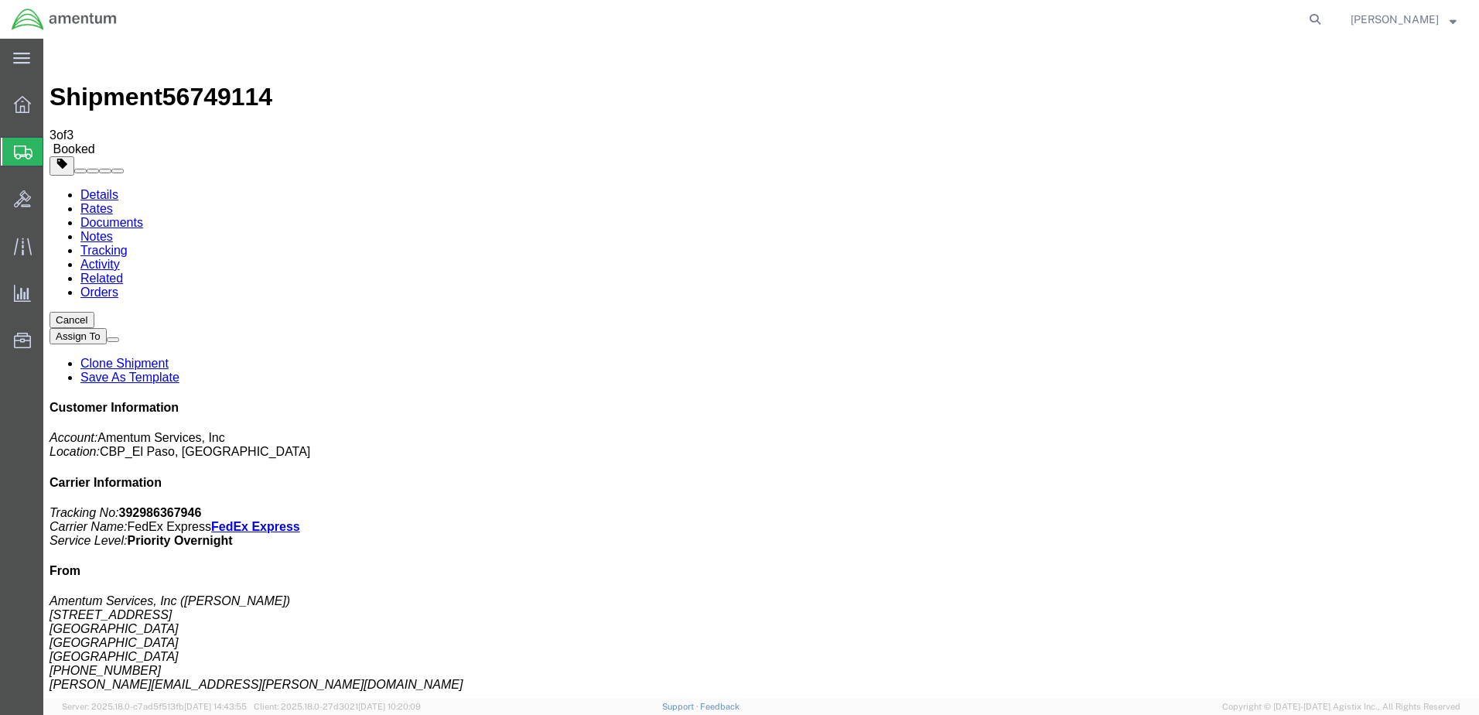
click button "Close"
click span "button"
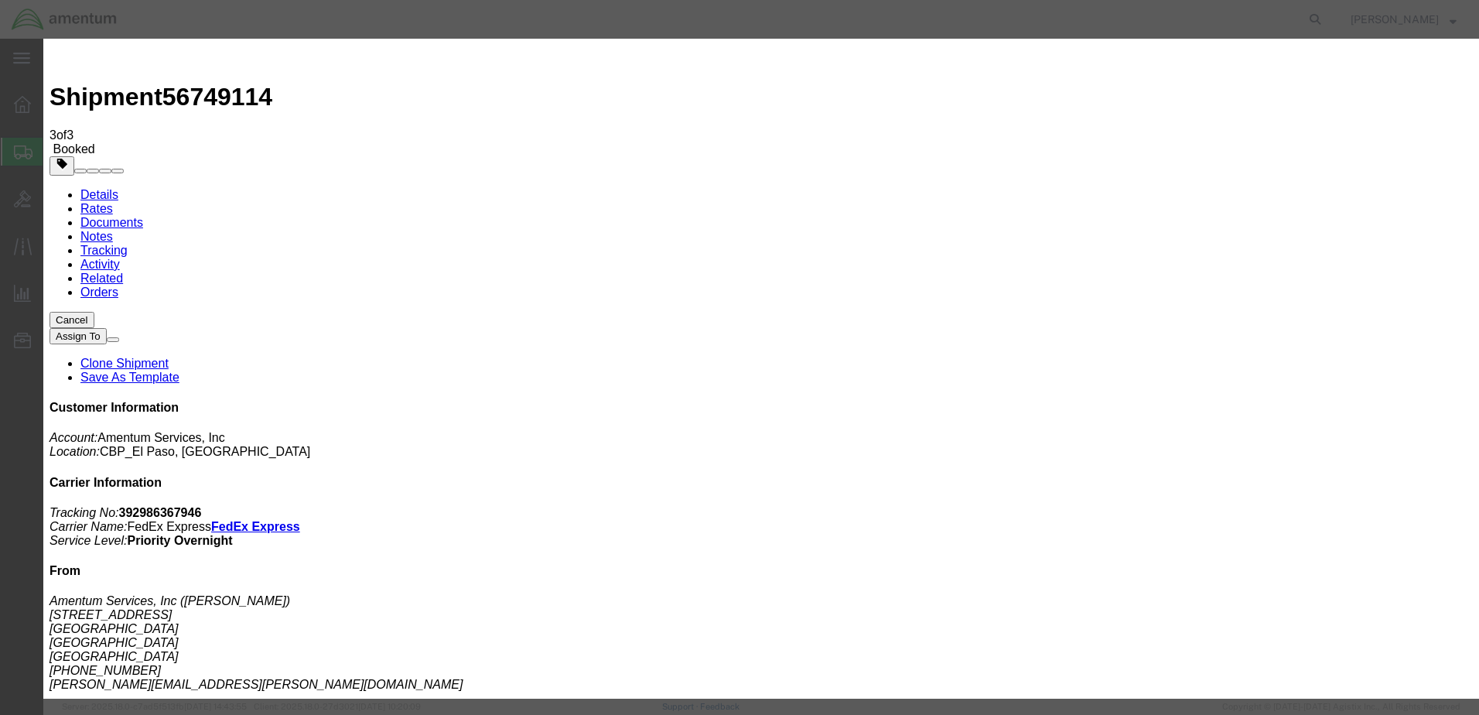
click div "[DATE] 4:30 PM"
type input "5:30 PM"
click button "Apply"
click button "Save"
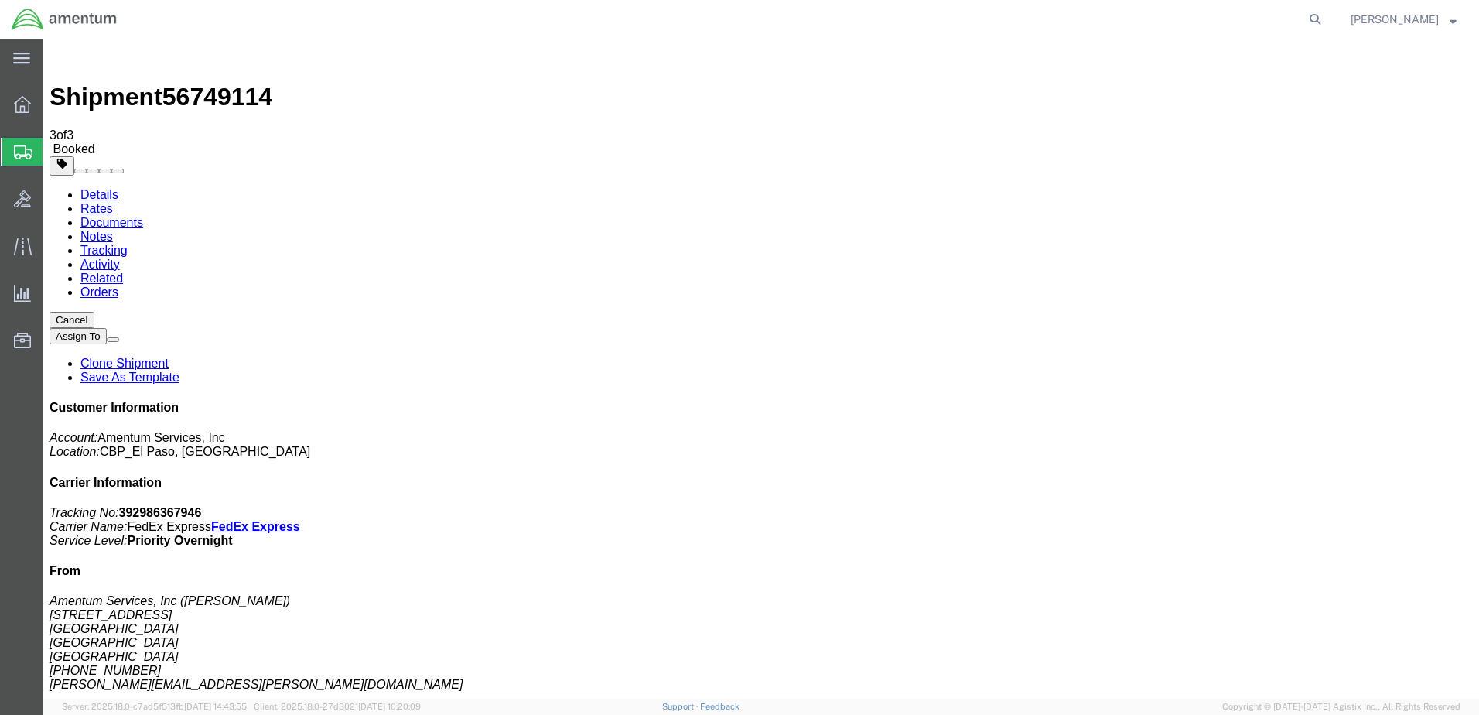
click button "Close"
click link "Schedule pickup request"
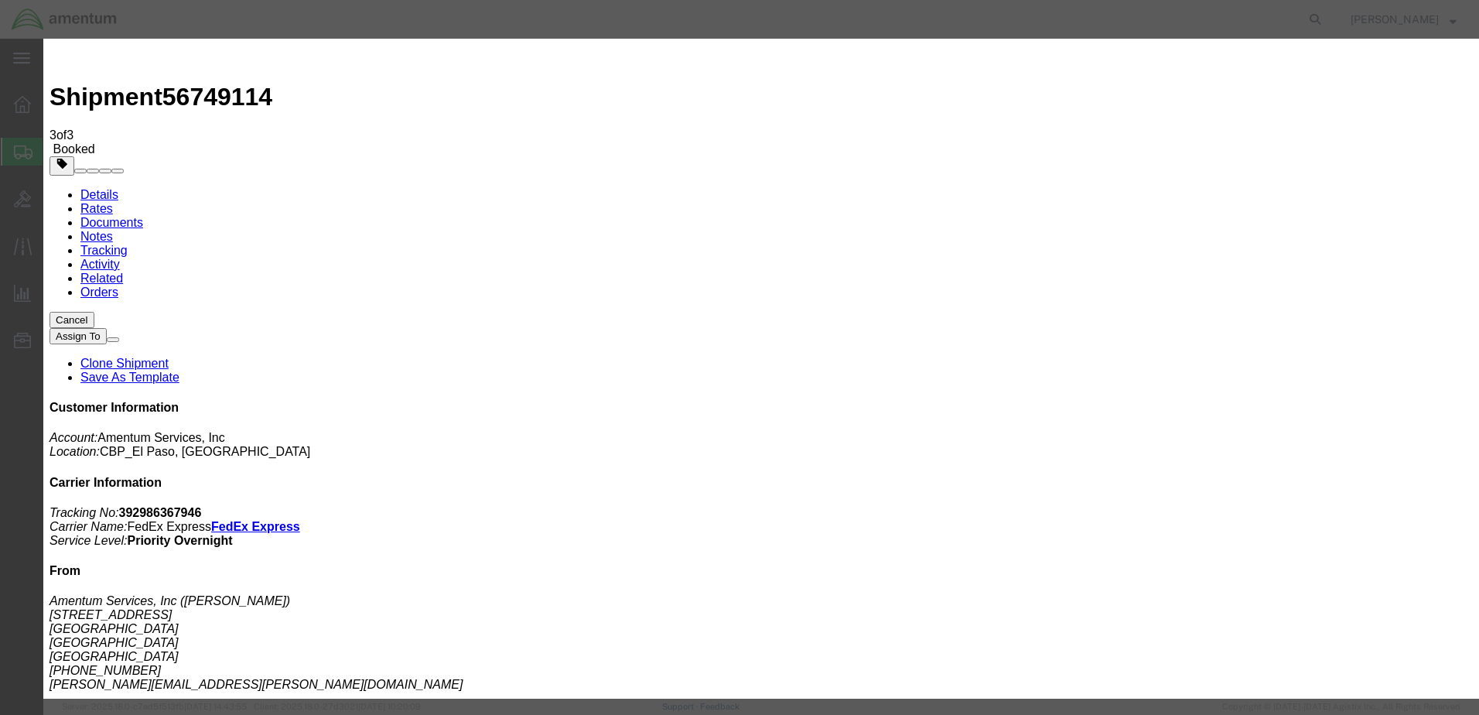
click button "Close"
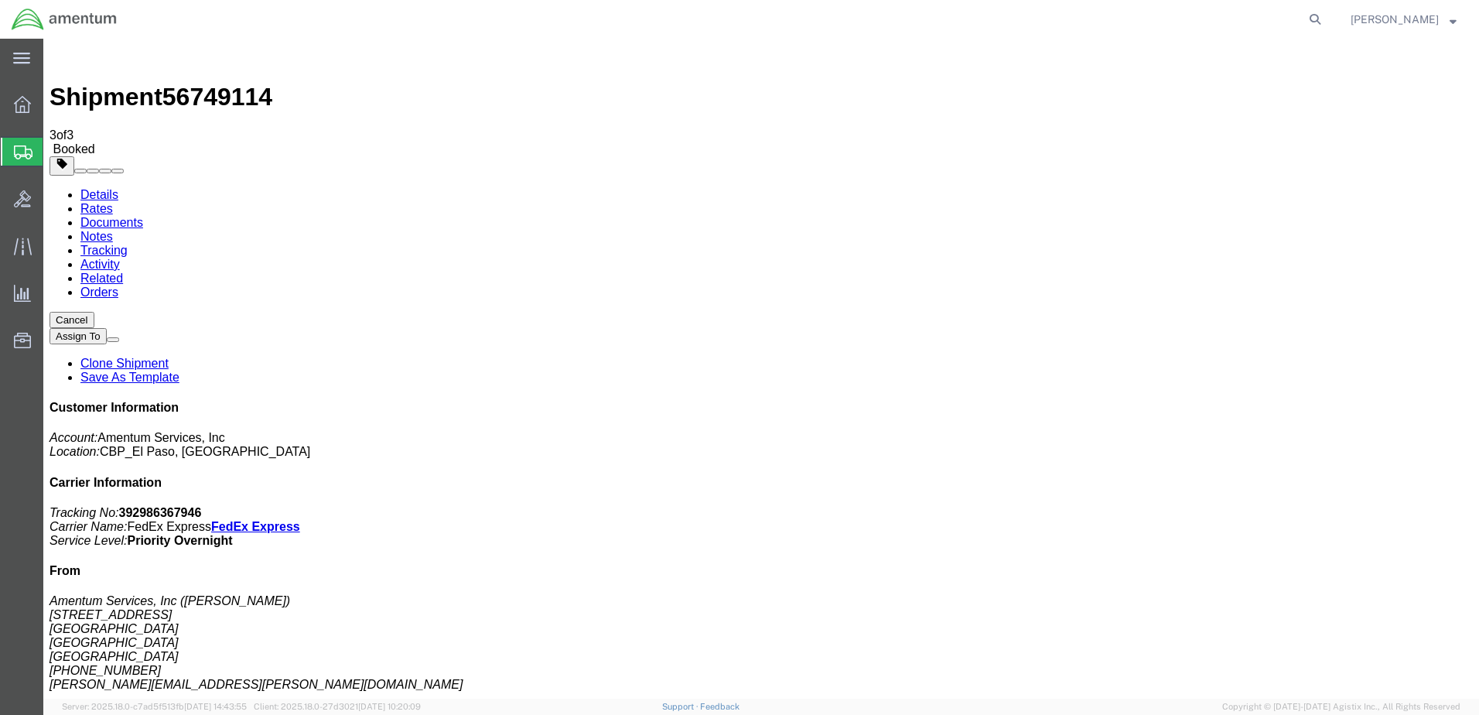
click span "button"
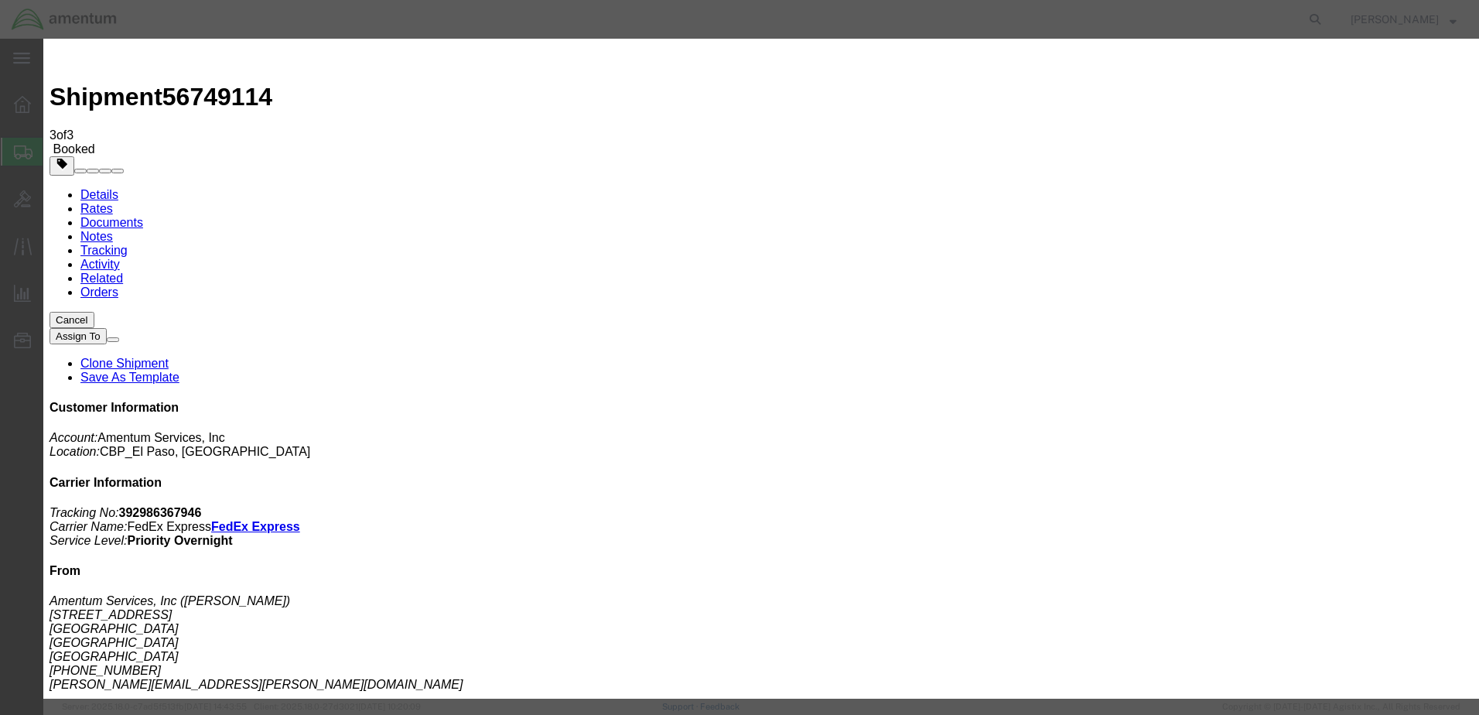
click div "[DATE] 5:30 PM"
click input "5:30 PM"
type input "5:0 PM"
click button "Apply"
click button "Cancel"
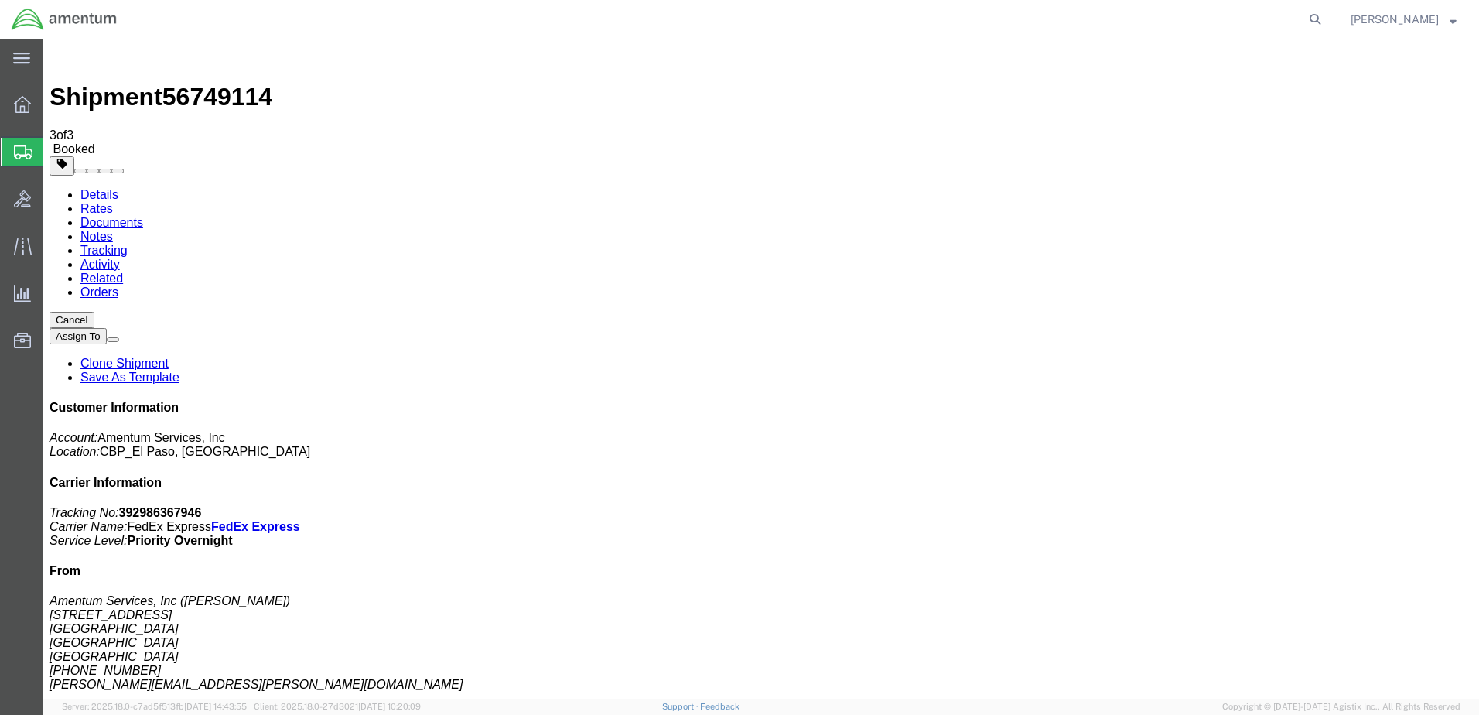
click span "button"
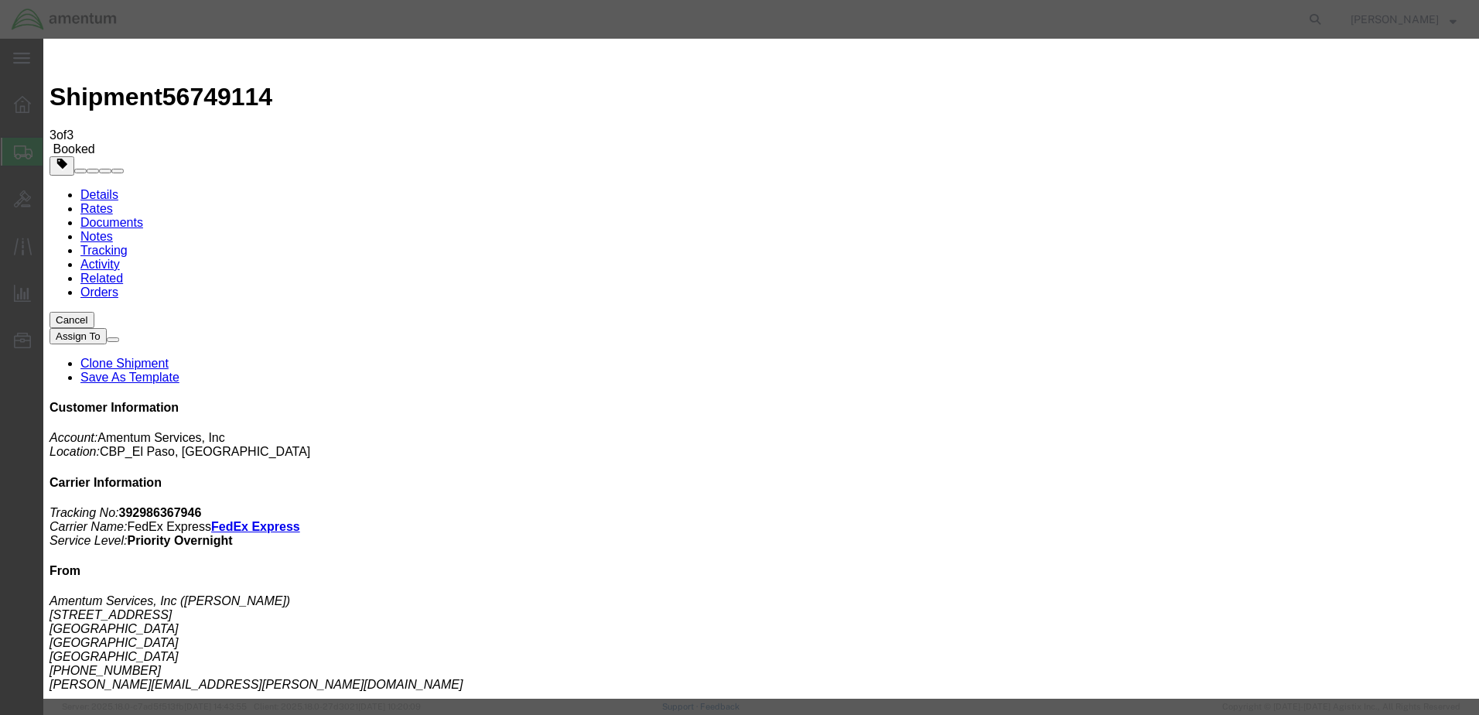
click button "Save"
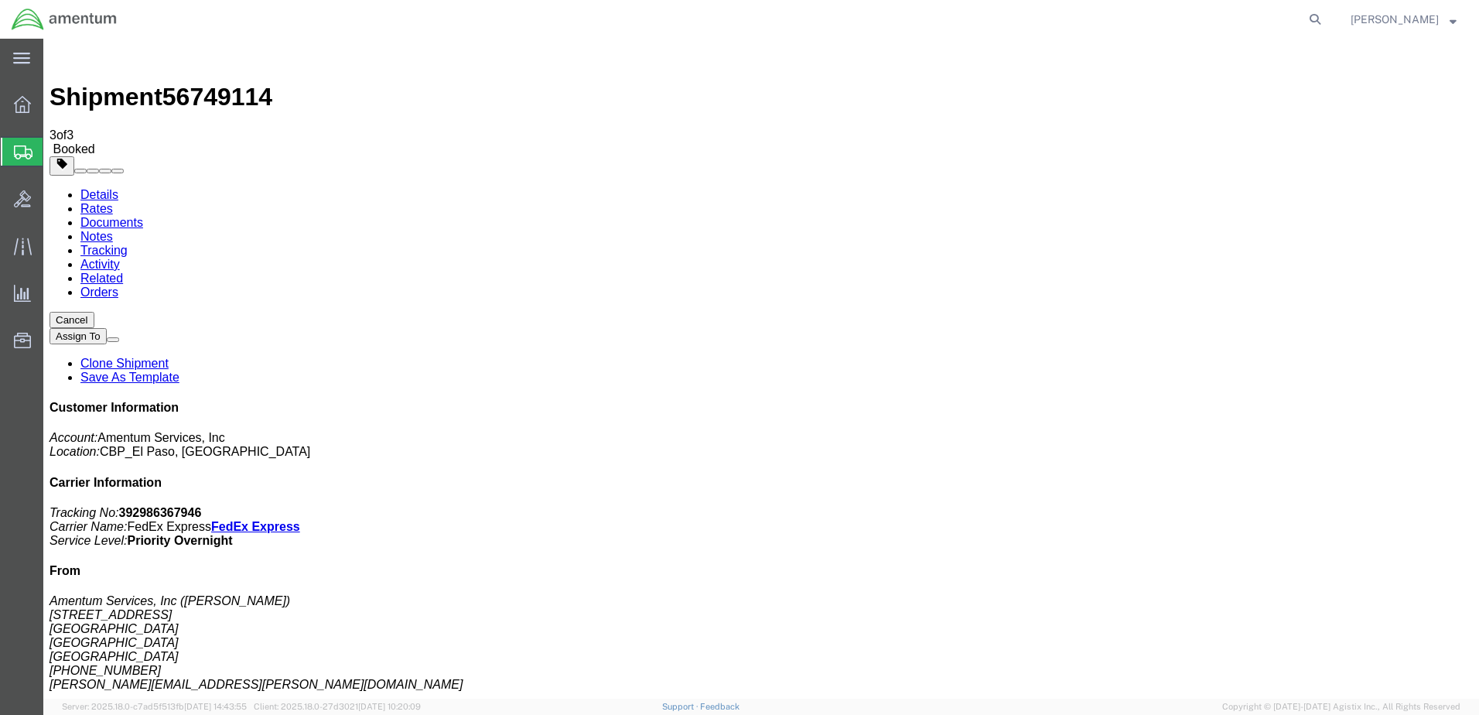
click button "Close"
click link "Schedule pickup request"
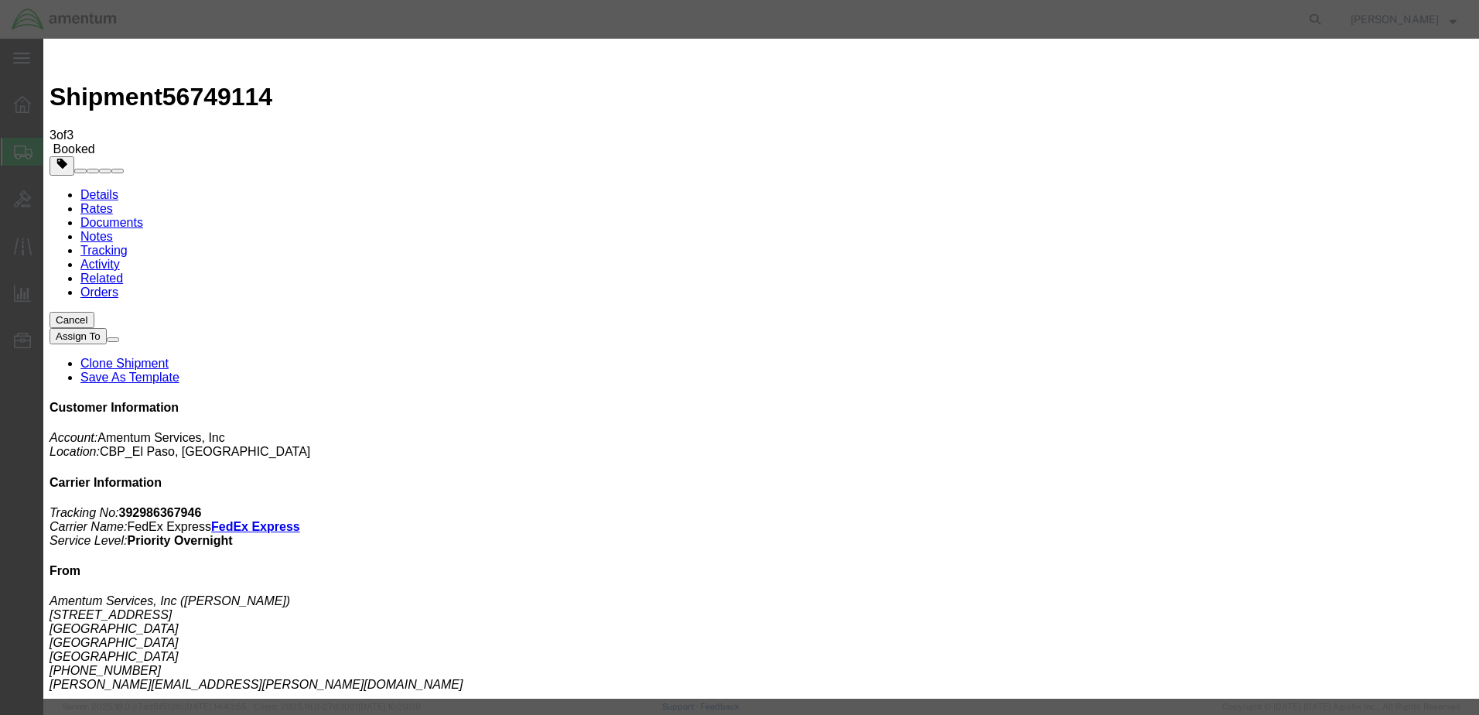
click button "Close"
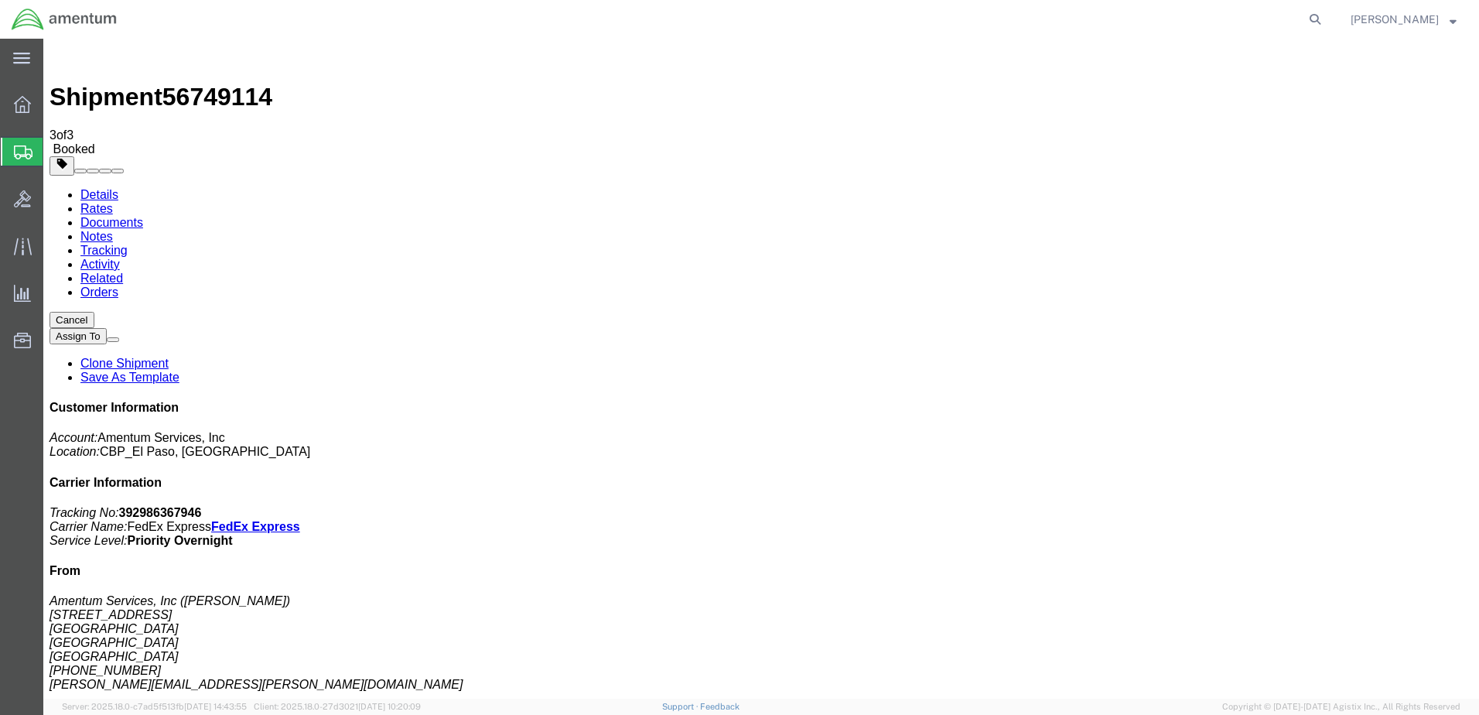
click icon
click link "Schedule pickup request"
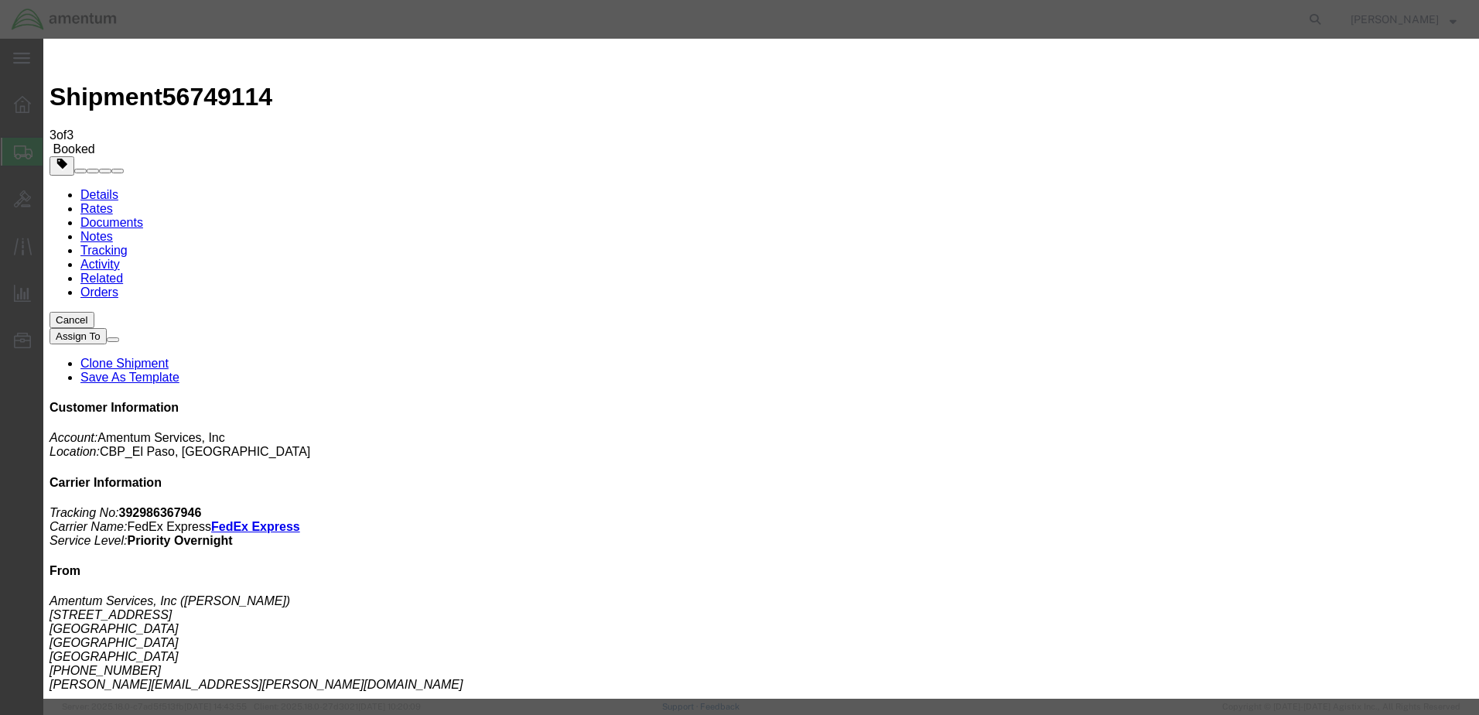
click icon "button"
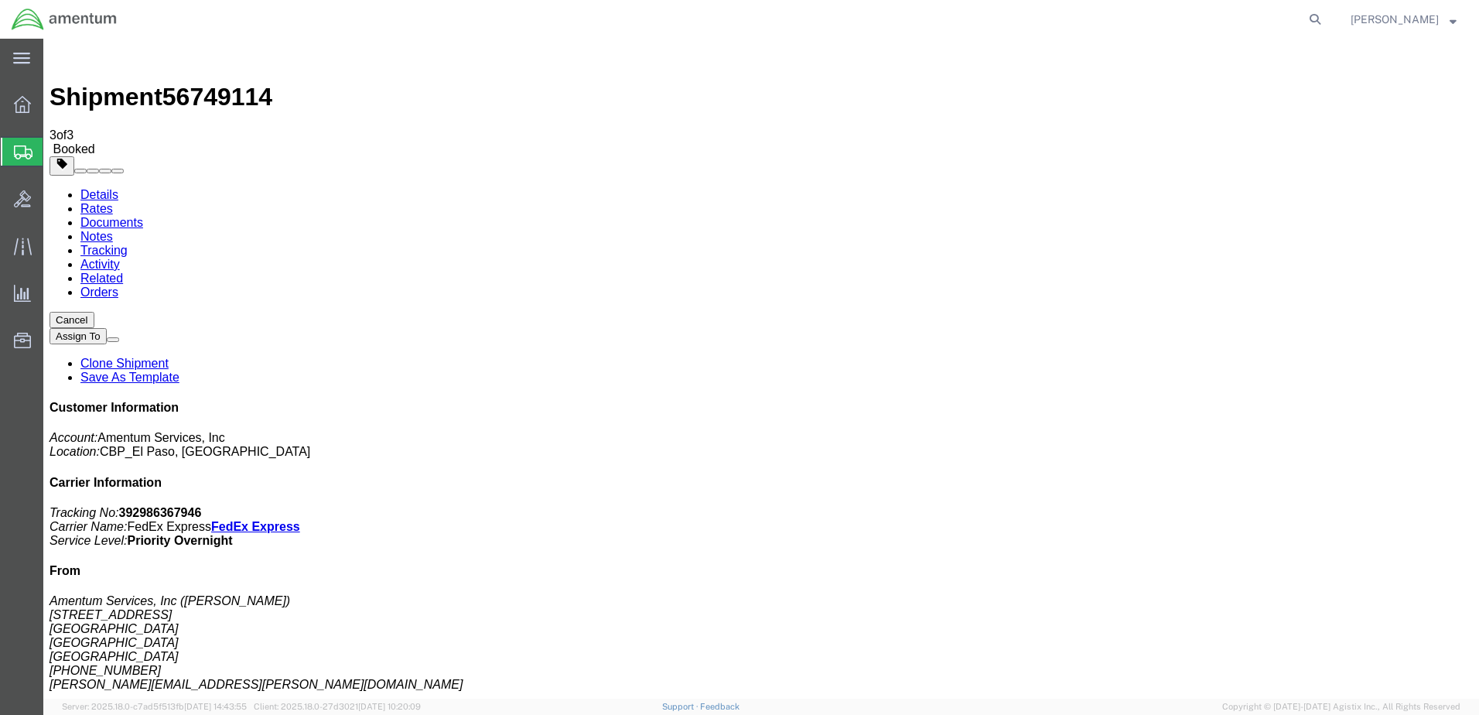
click span "button"
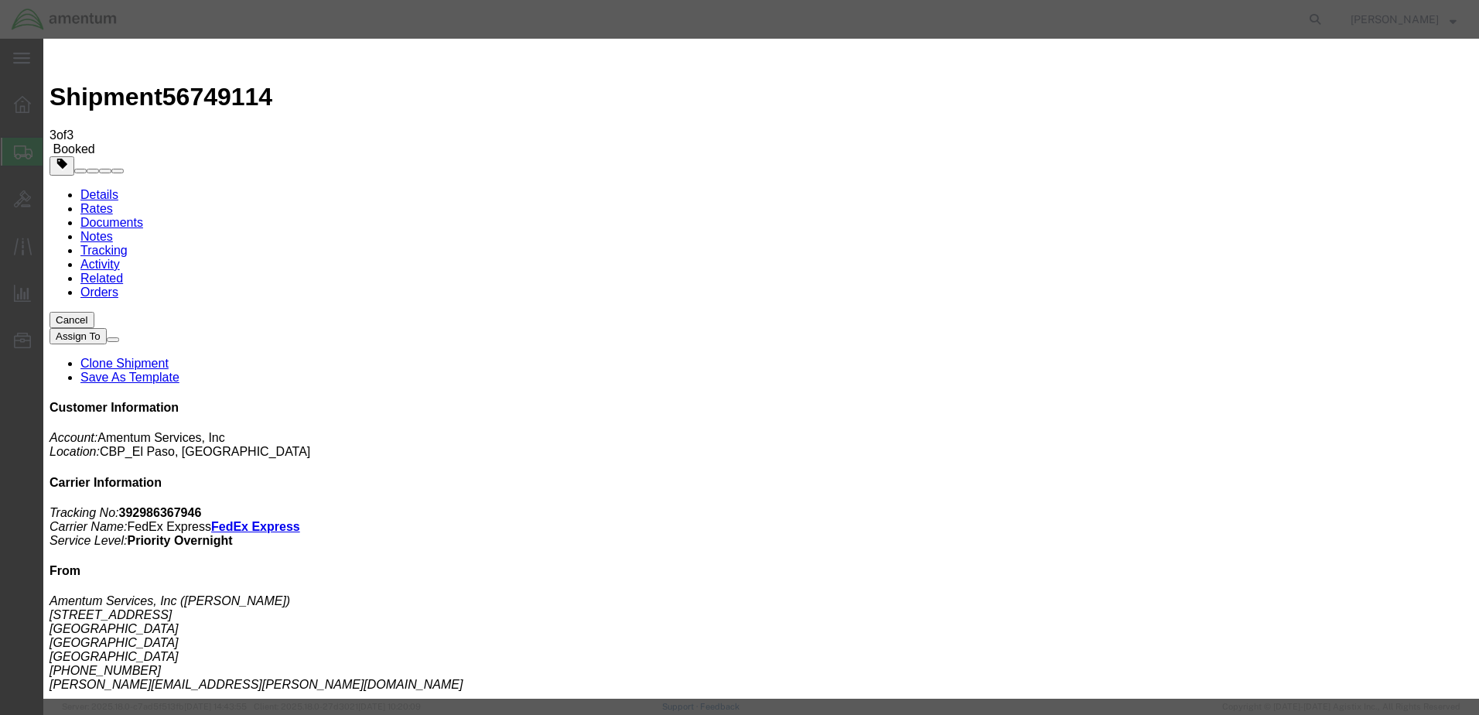
click div "[DATE] 2:17 PM"
type input "3:17 PM"
click div "[DATE] 5:00 PM"
click div "[DATE] 2:17 PM"
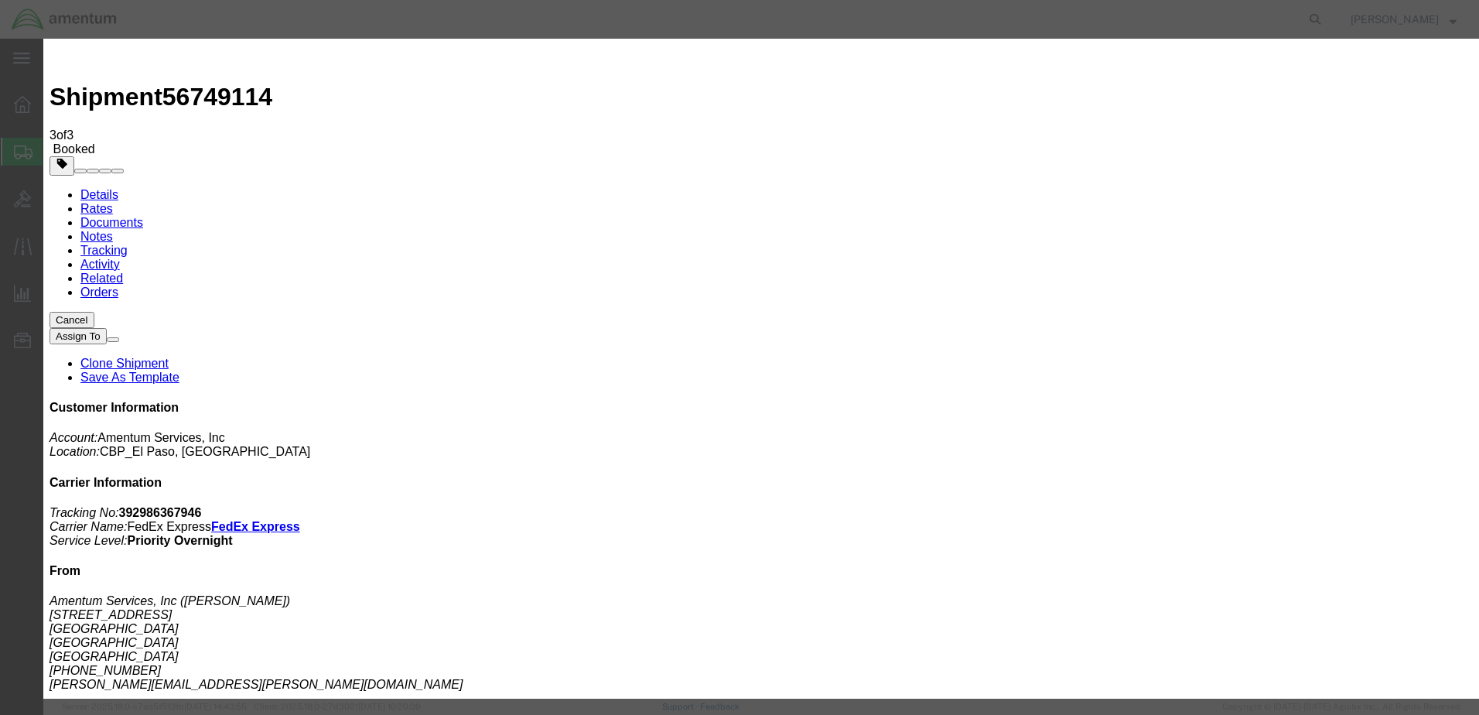
click div "[DATE] 2:17 PM"
click input "2:17 PM"
click icon
click input "2:17 PM"
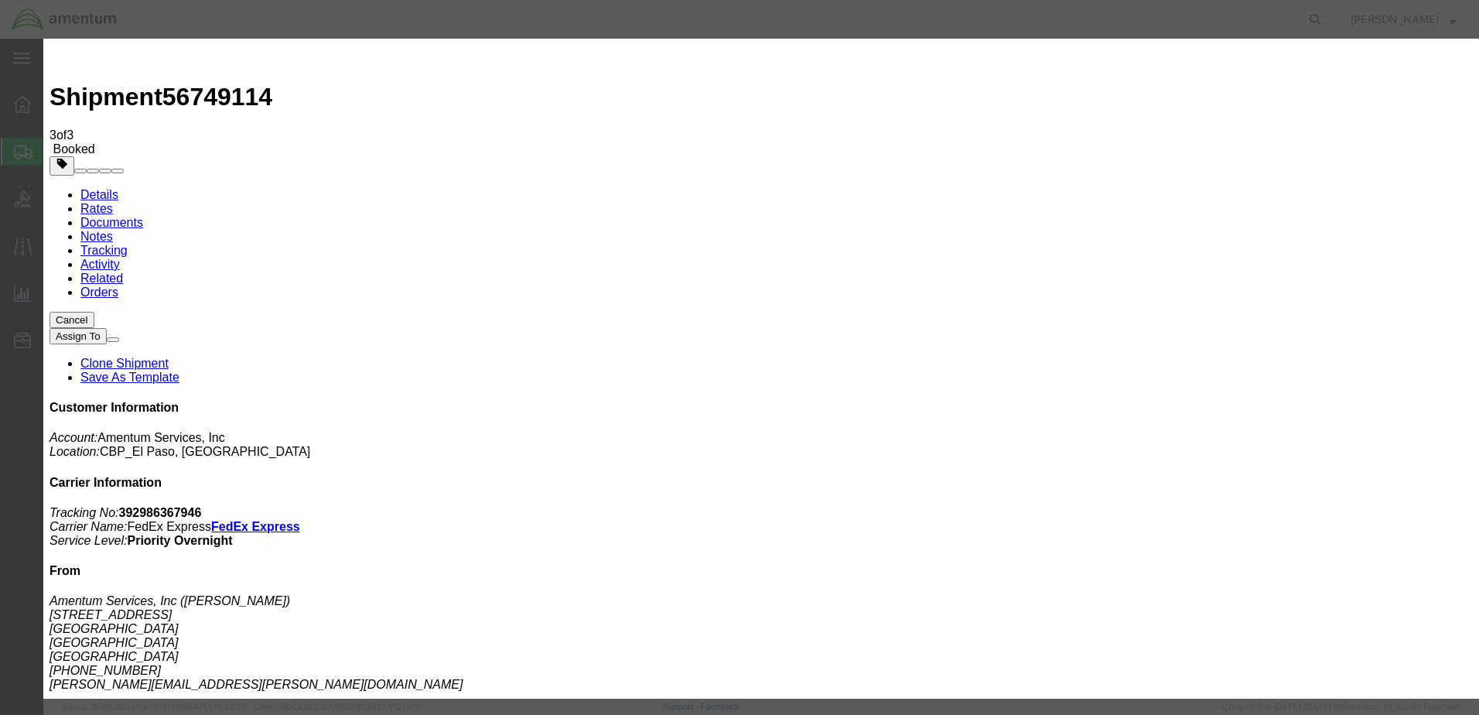
click input "900 PM"
drag, startPoint x: 404, startPoint y: 432, endPoint x: 360, endPoint y: 428, distance: 45.1
click input "900 PM"
click input "9:00AM00 PM"
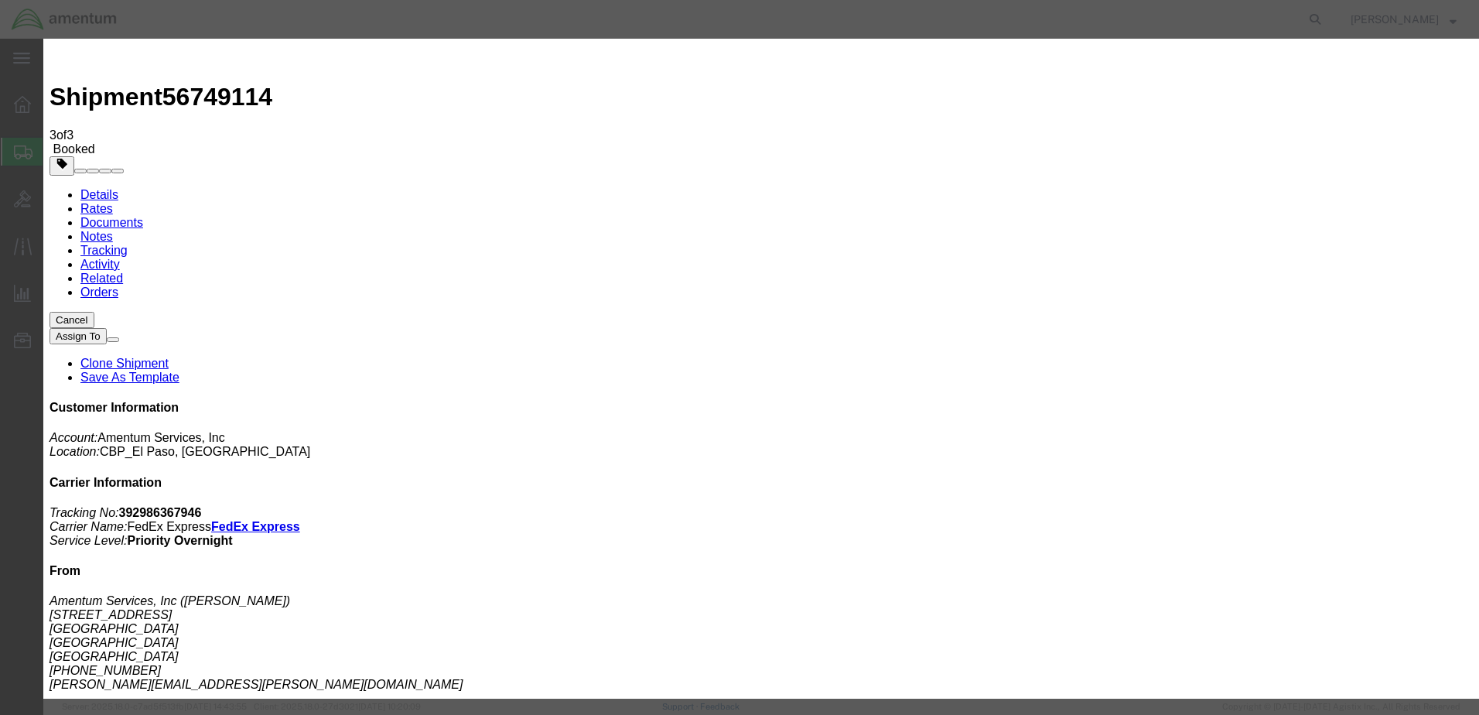
click icon
click input "9:00 PM"
type input "9:00 AM"
click button "Apply"
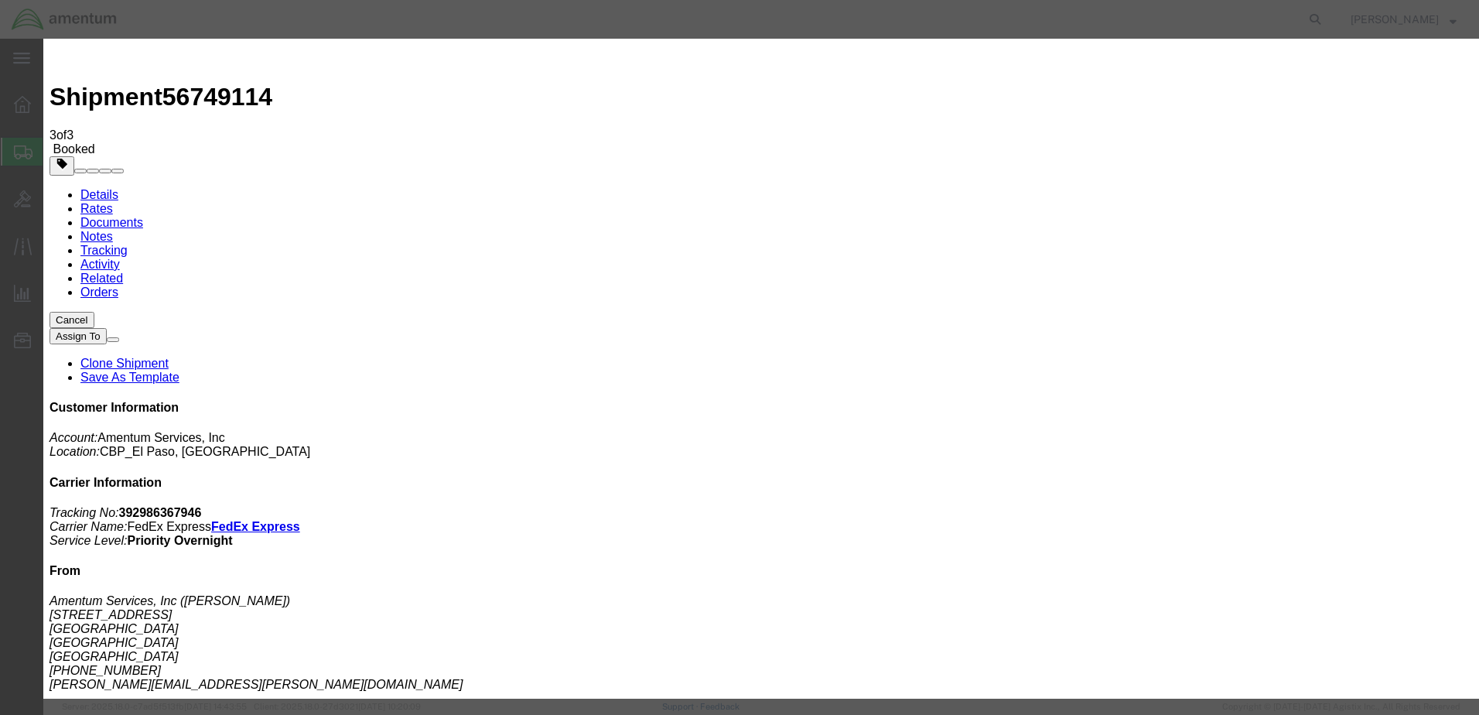
click div "[DATE] 3:17 PM"
click input "2:17 PM"
type input "2:00 PM"
click button "Apply"
click button "Save"
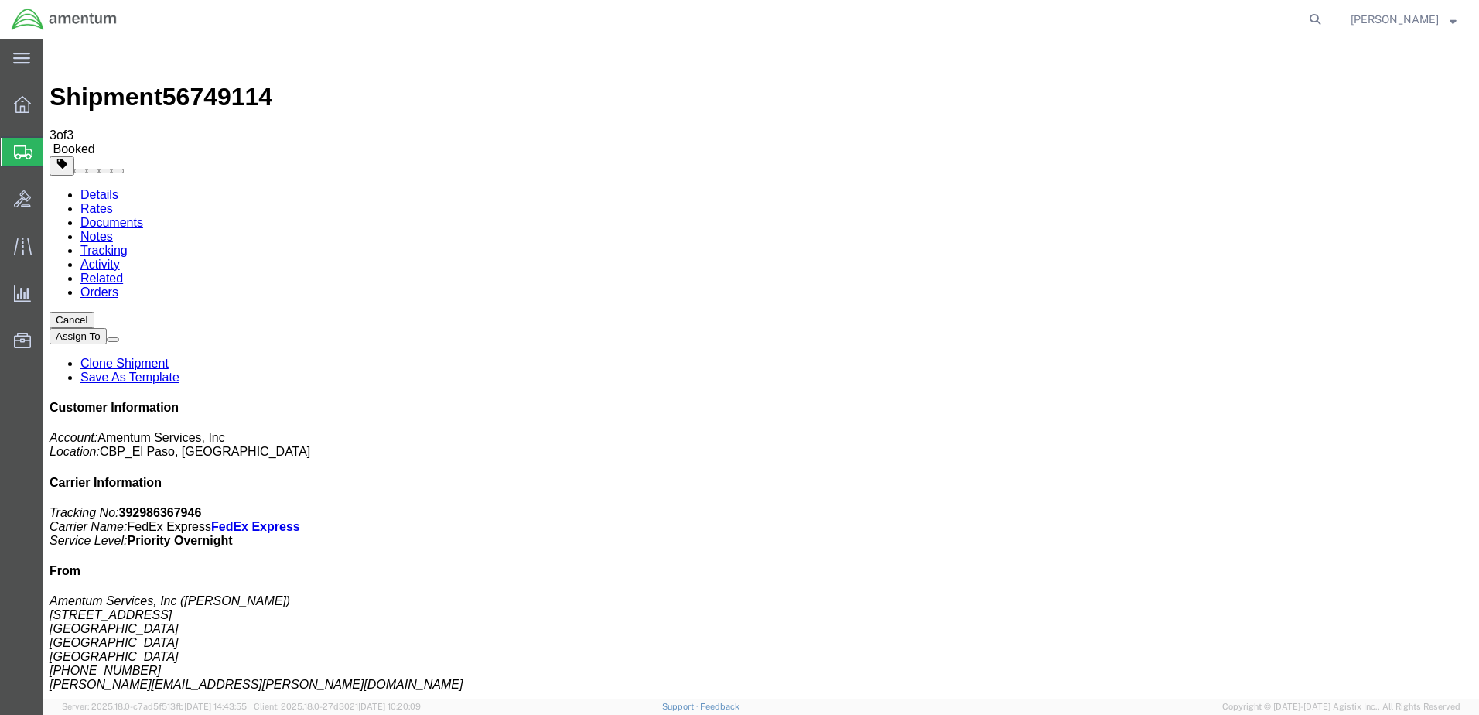
click button "Close"
